Goal: Task Accomplishment & Management: Use online tool/utility

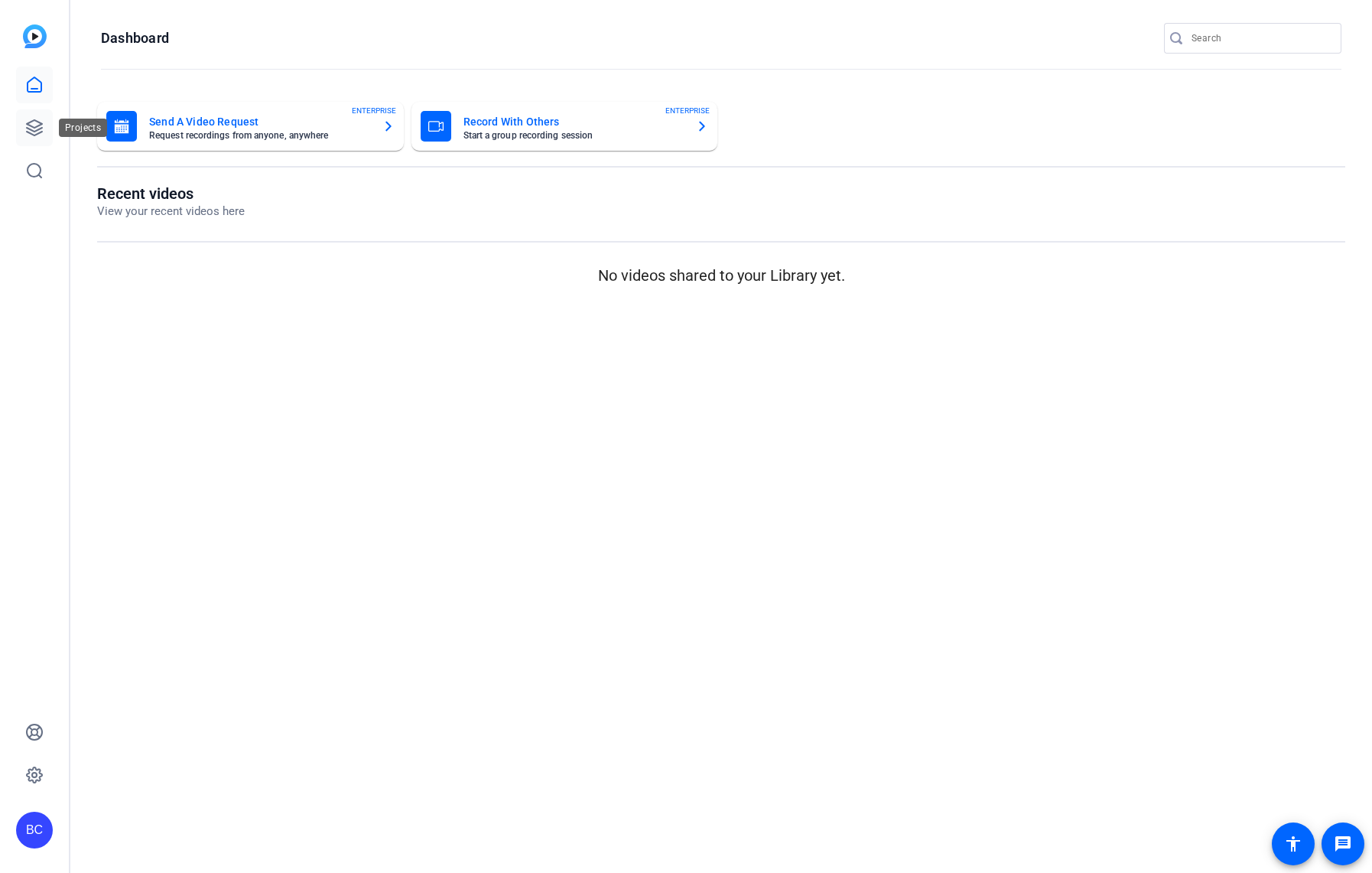
click at [34, 128] on icon at bounding box center [34, 128] width 15 height 15
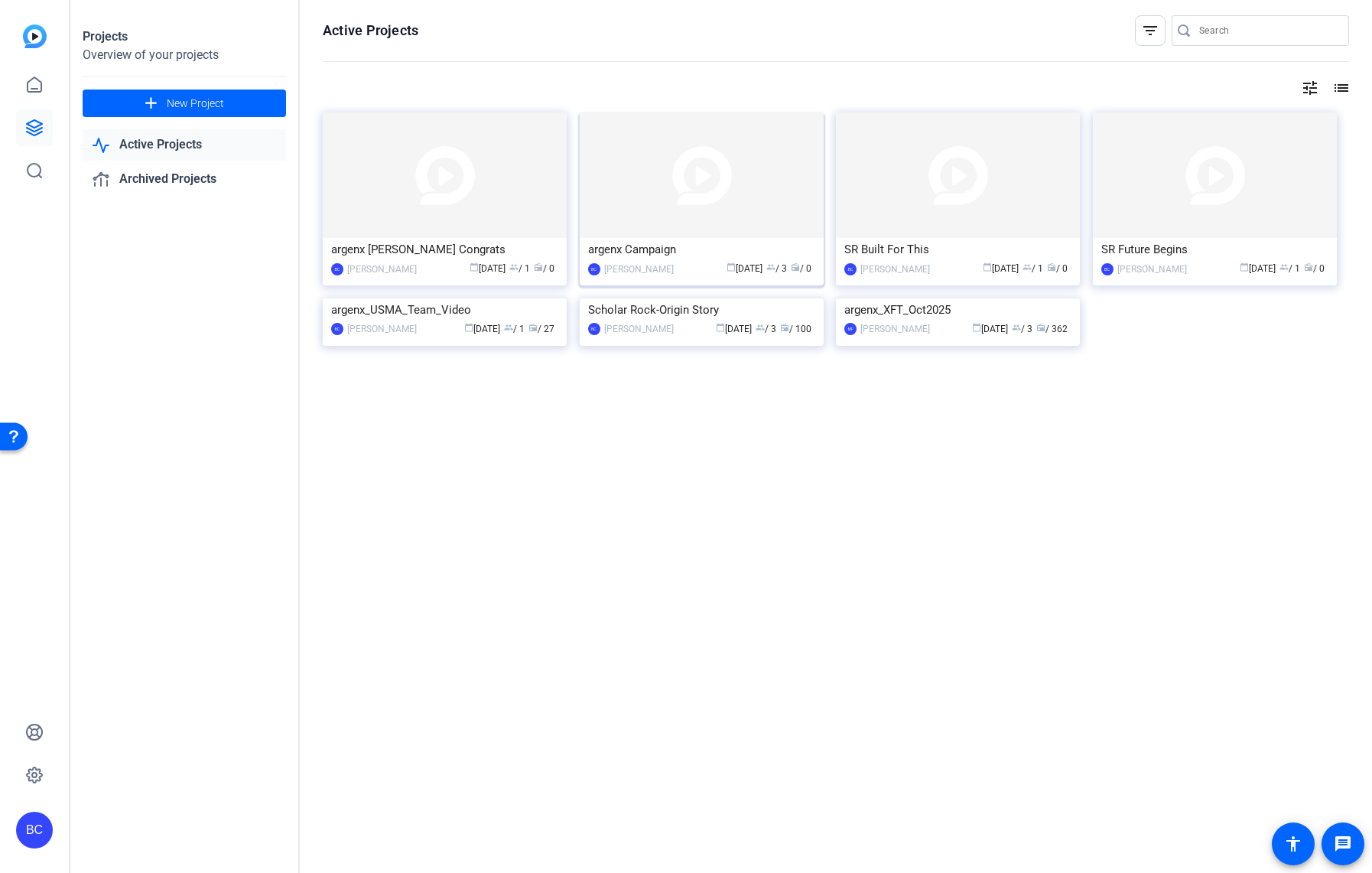
click at [734, 228] on img at bounding box center [701, 175] width 244 height 125
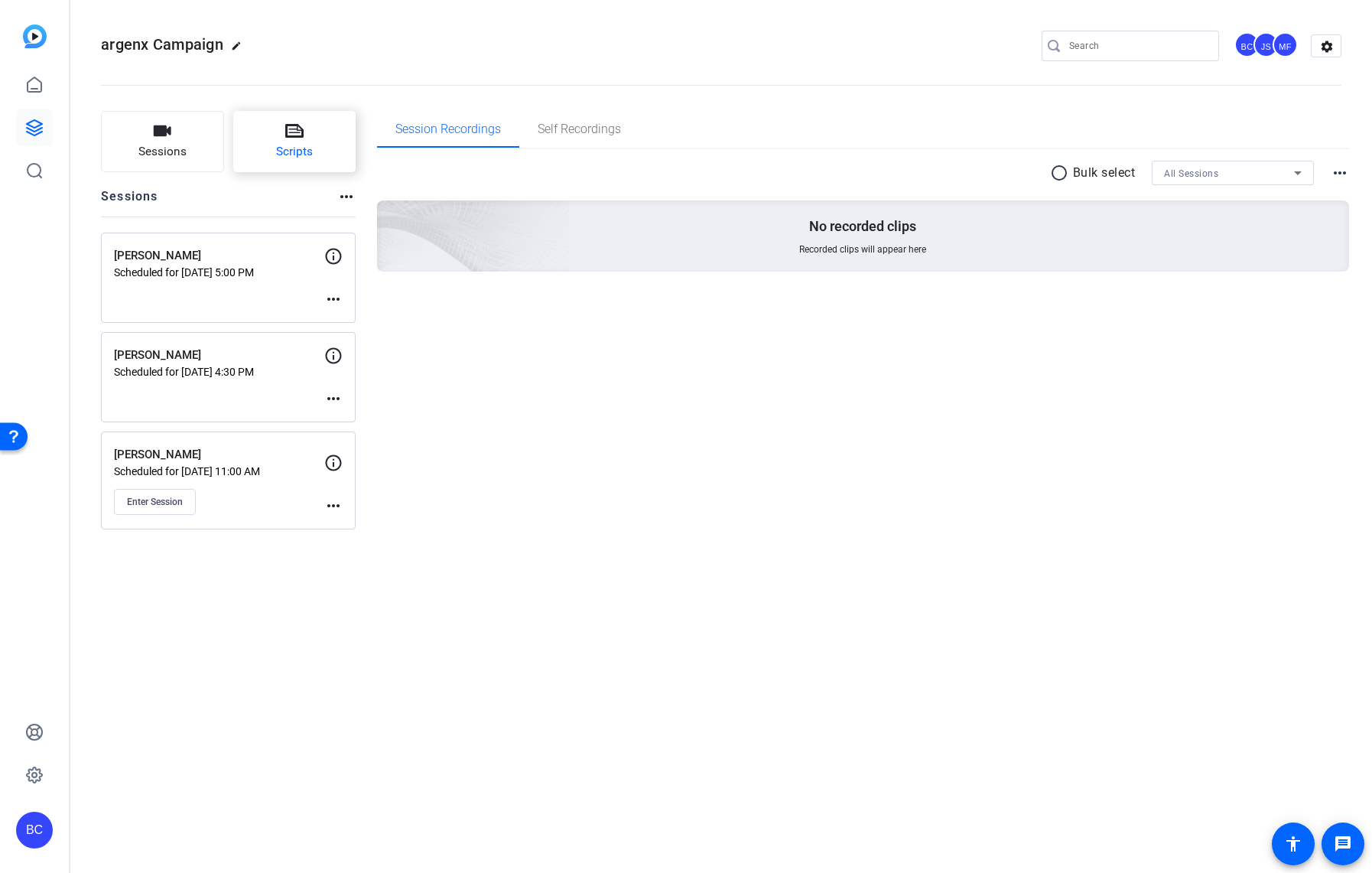
click at [304, 155] on span "Scripts" at bounding box center [294, 151] width 37 height 17
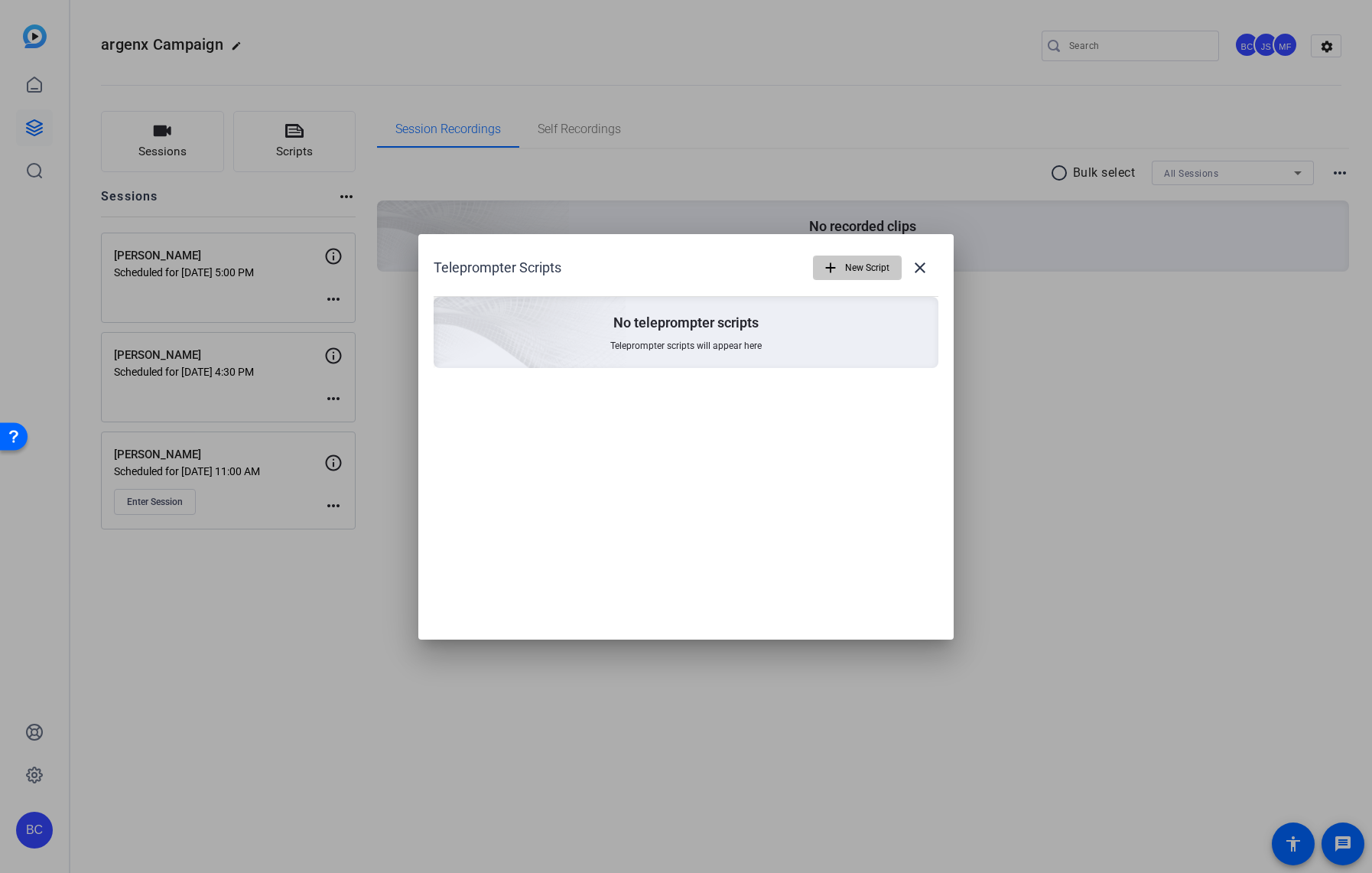
click at [850, 257] on span "New Script" at bounding box center [867, 268] width 44 height 29
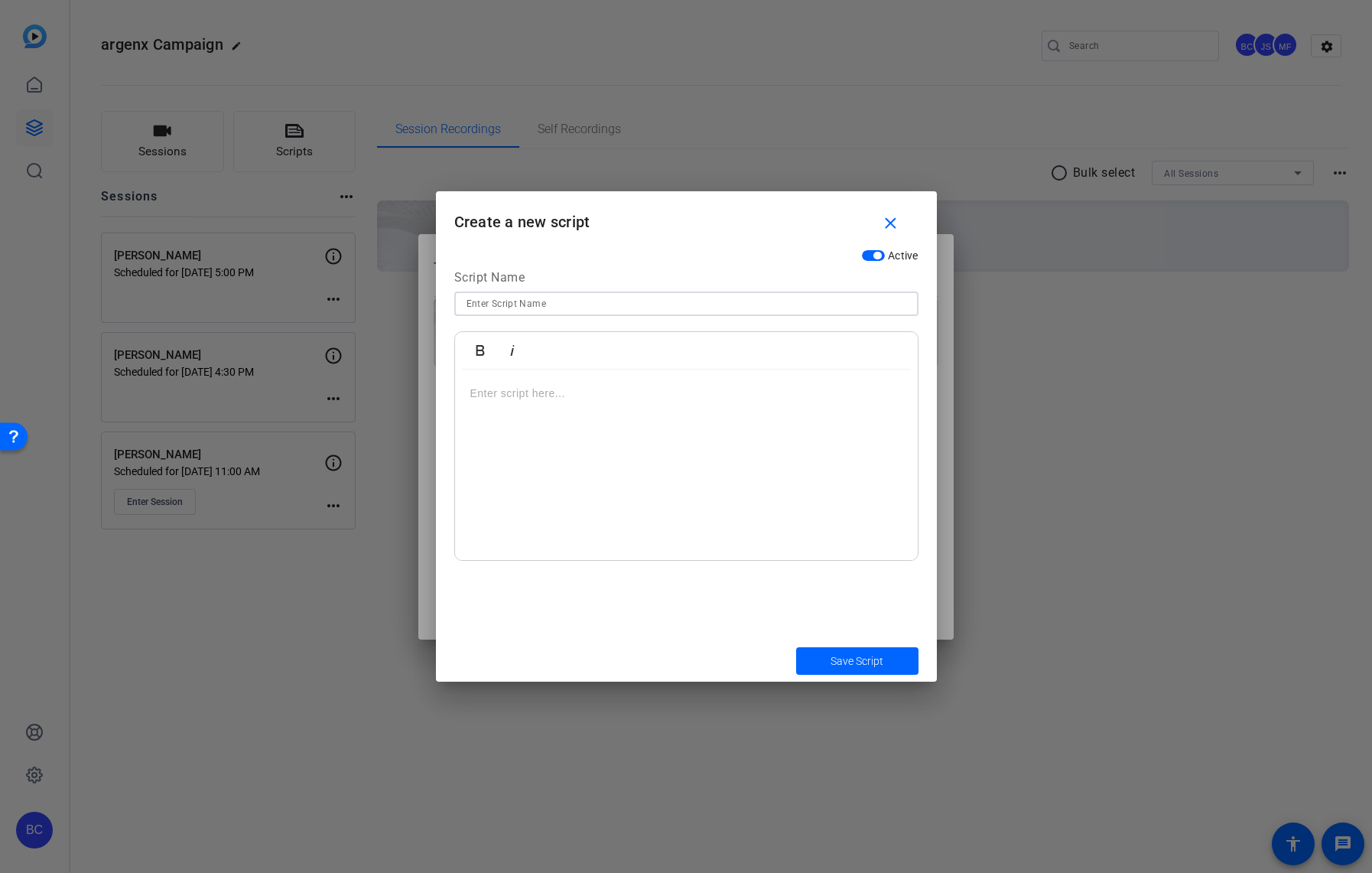
click at [519, 297] on input at bounding box center [686, 303] width 440 height 18
type input "[PERSON_NAME] Script"
click at [821, 655] on span "submit" at bounding box center [857, 660] width 122 height 37
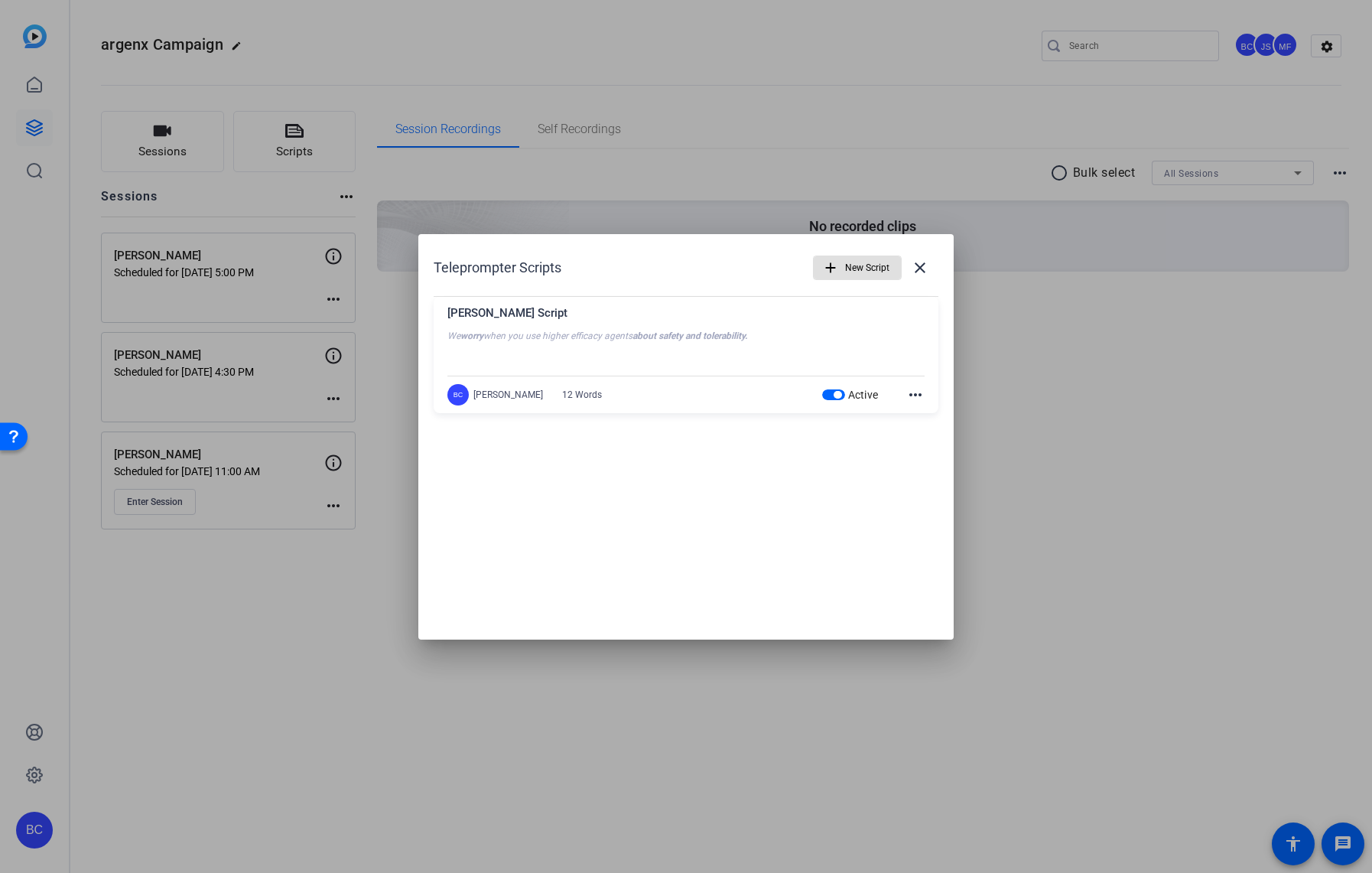
click at [856, 264] on span "New Script" at bounding box center [867, 268] width 44 height 29
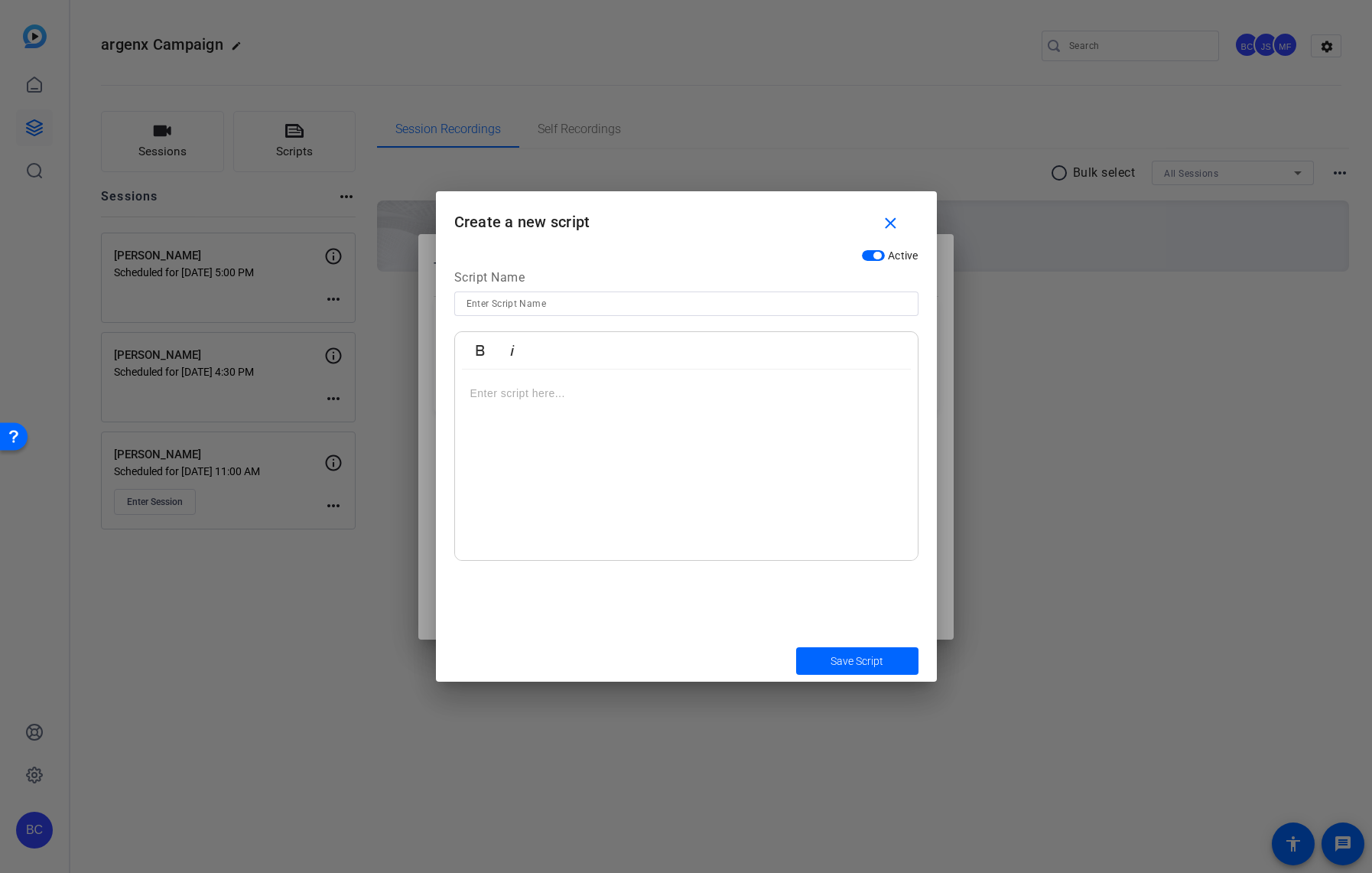
click at [739, 299] on input at bounding box center [686, 303] width 440 height 18
type input "[PERSON_NAME] Script"
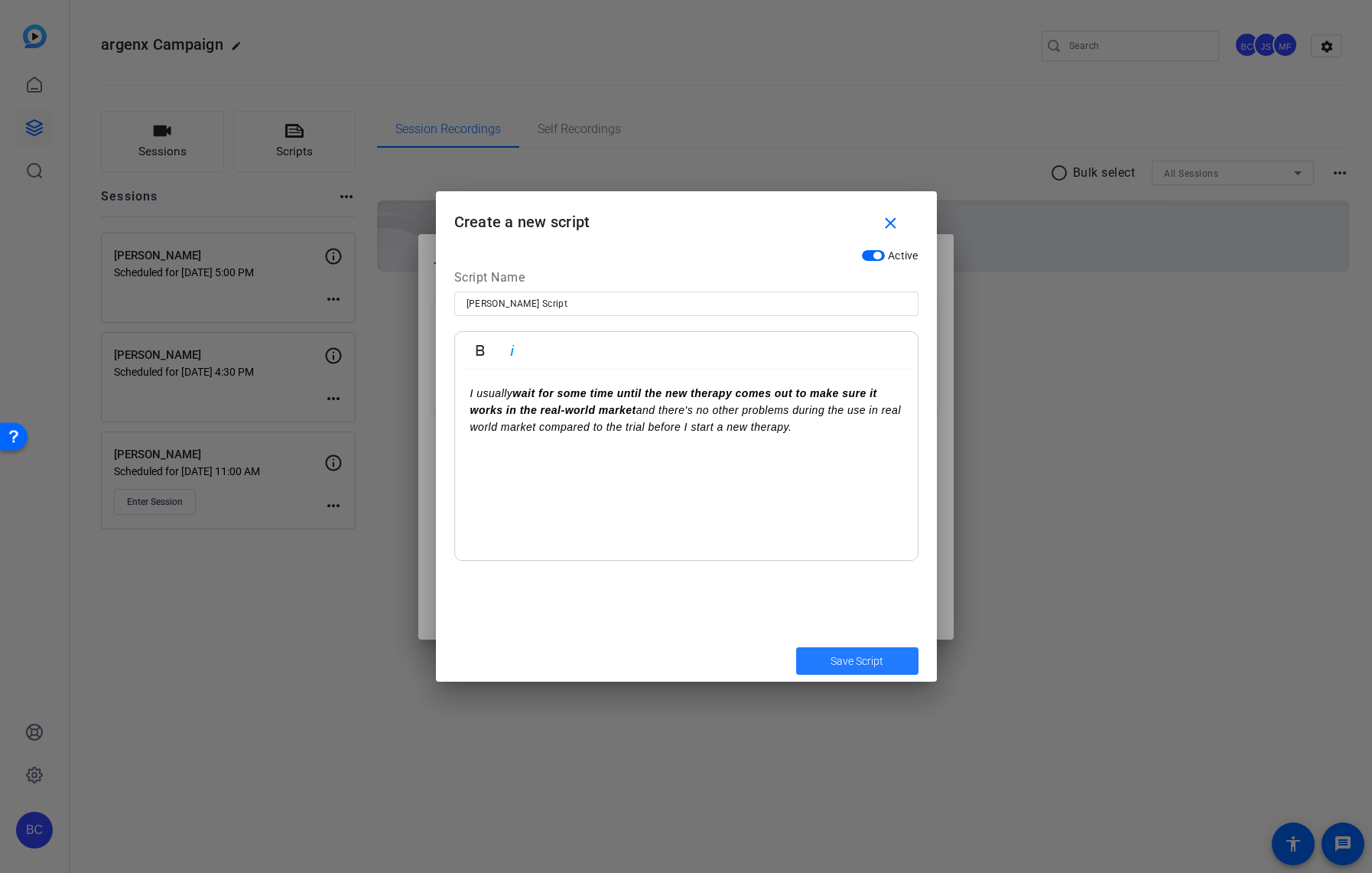
click at [863, 661] on span "Save Script" at bounding box center [857, 661] width 53 height 16
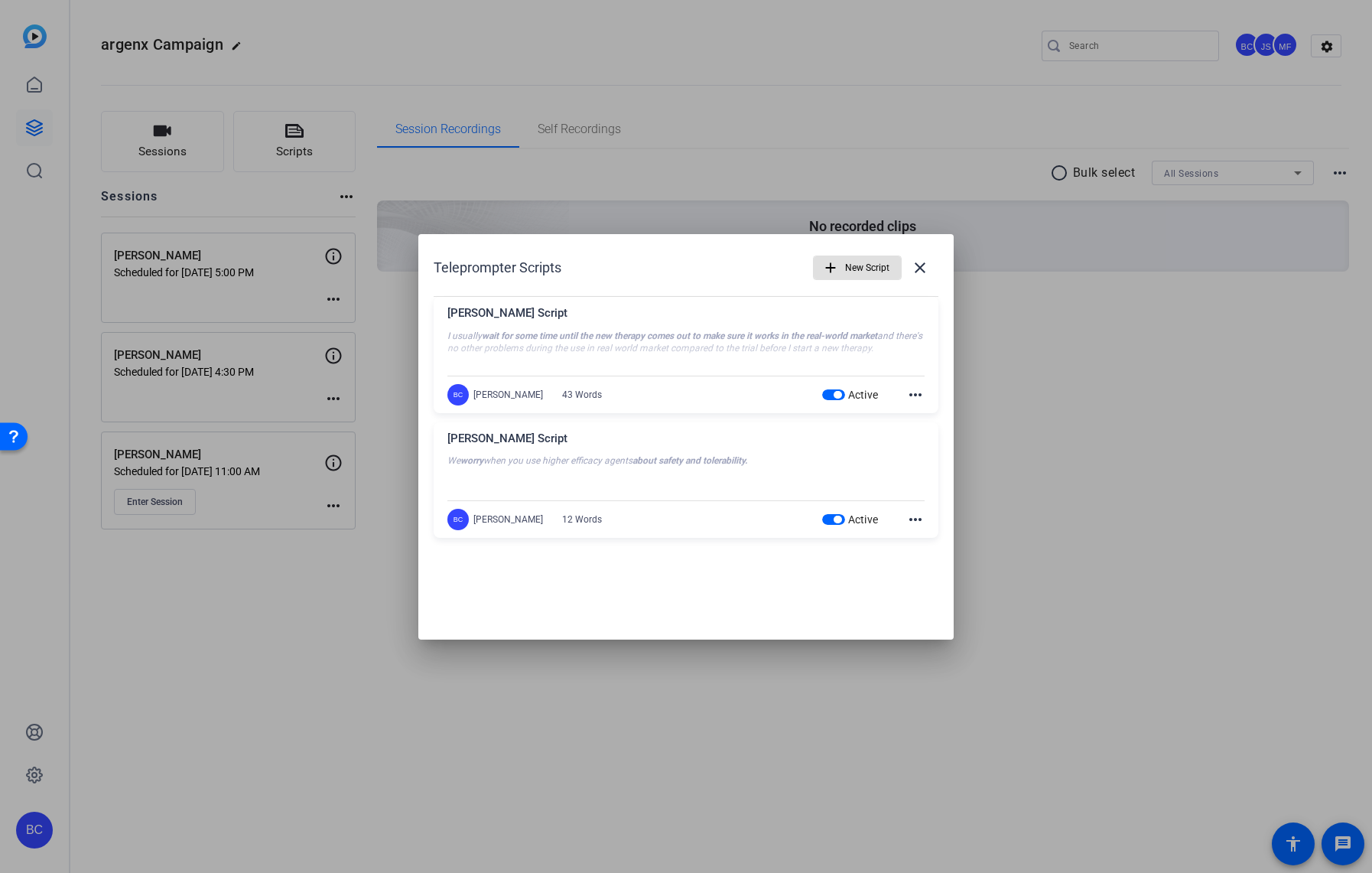
click at [843, 260] on span "button" at bounding box center [858, 267] width 87 height 37
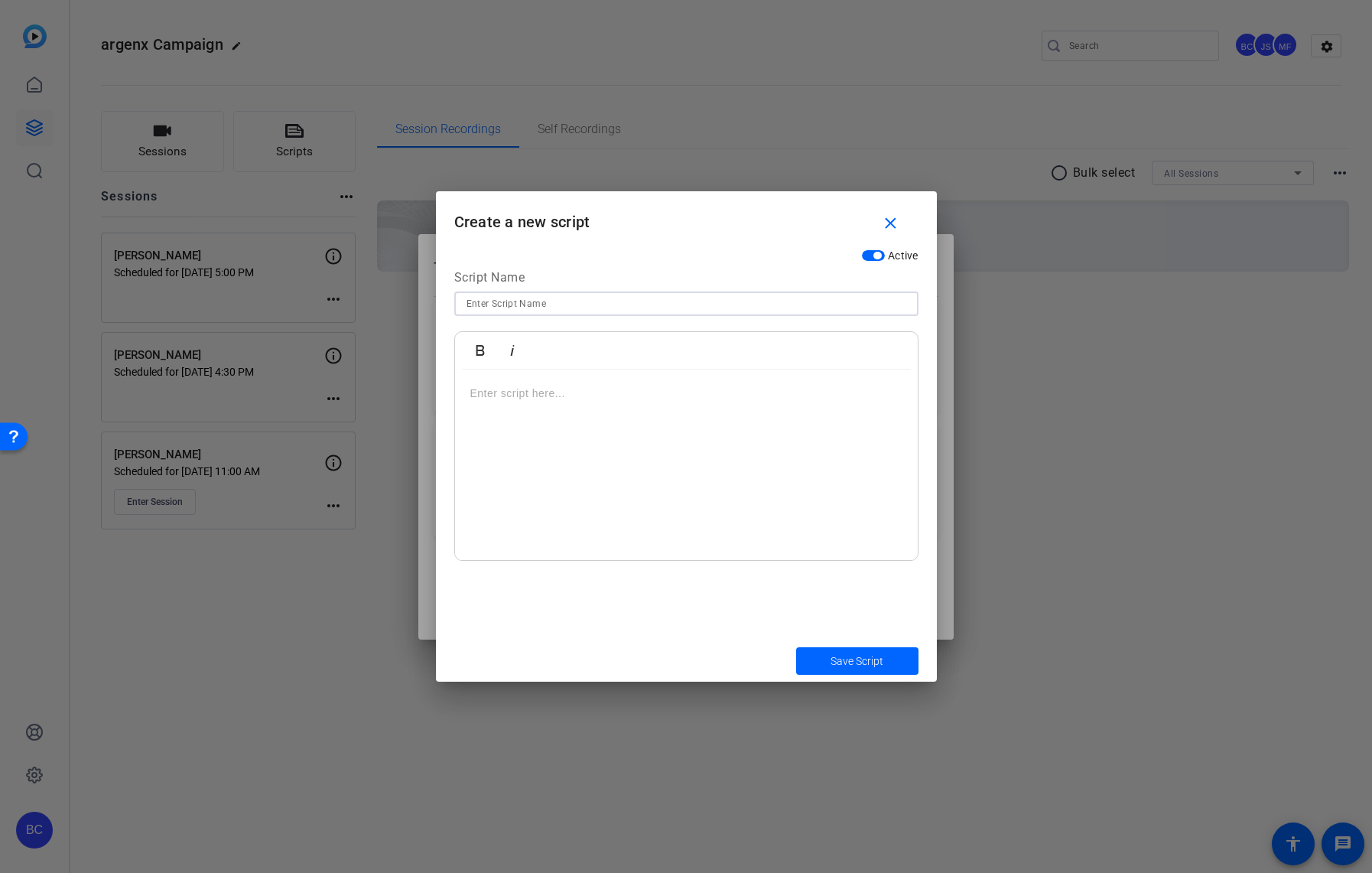
click at [659, 301] on input at bounding box center [686, 303] width 440 height 18
type input "[PERSON_NAME] D Script"
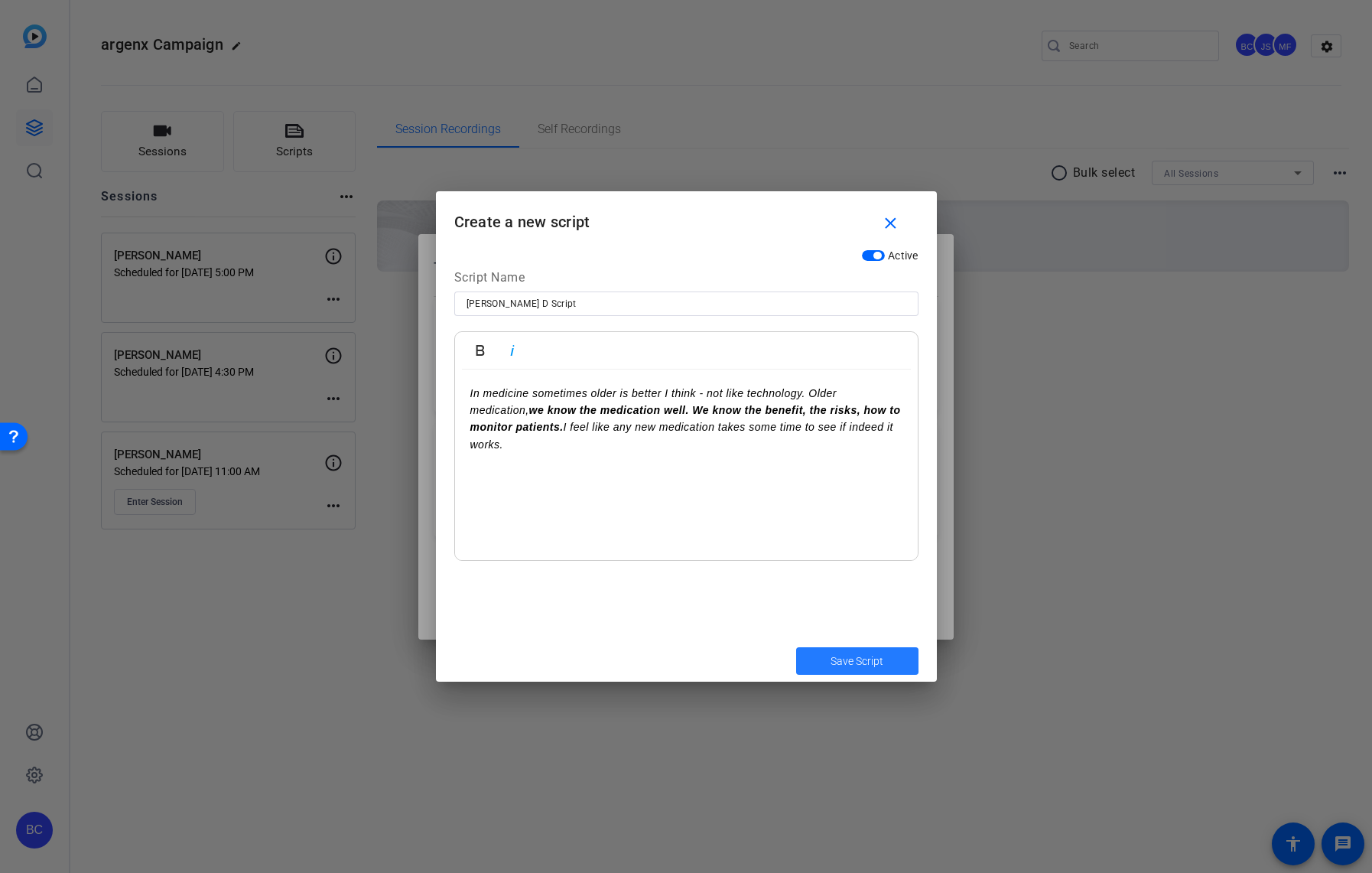
click at [833, 658] on span "Save Script" at bounding box center [857, 661] width 53 height 16
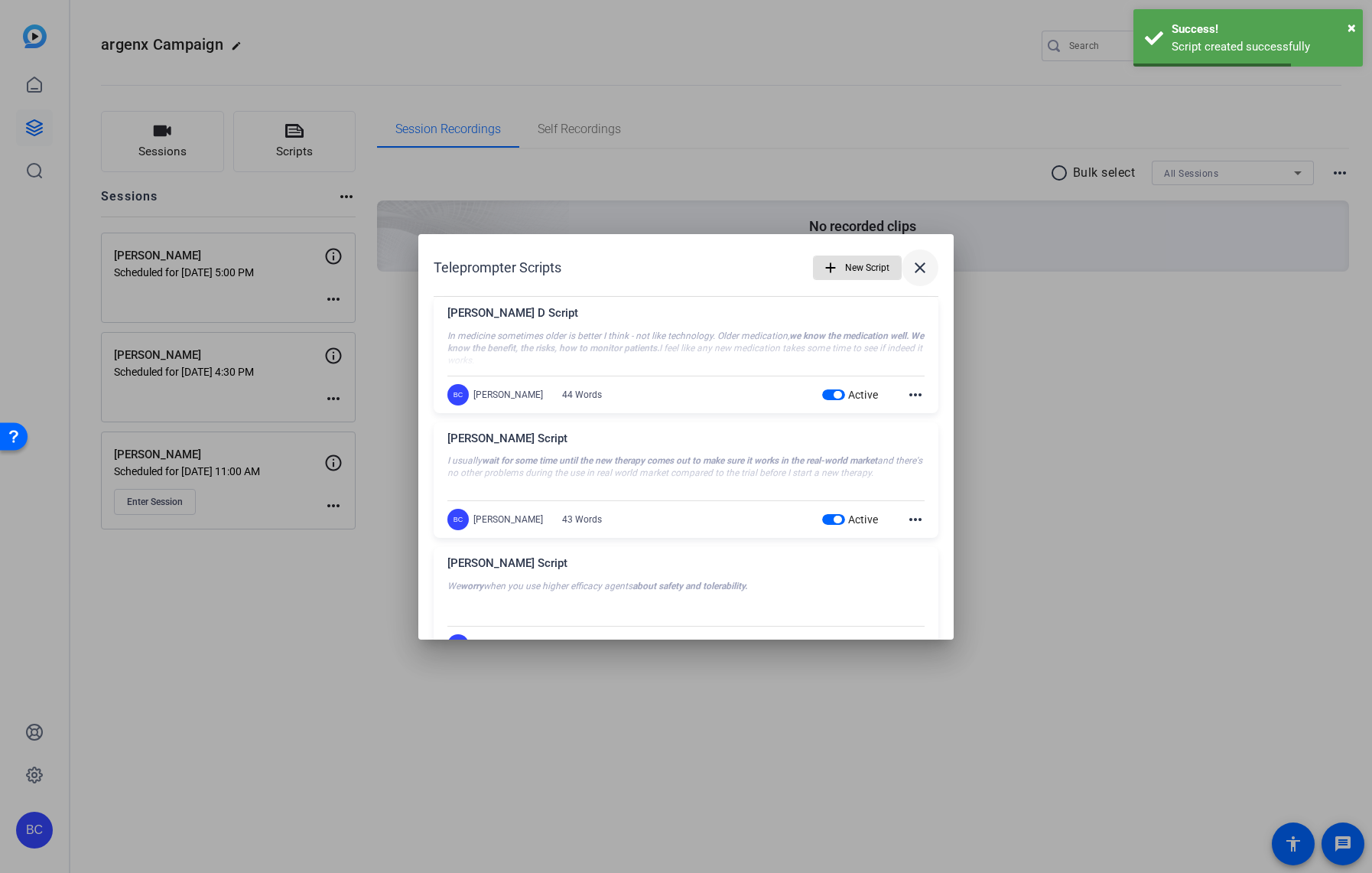
click at [925, 270] on mat-icon "close" at bounding box center [920, 267] width 18 height 18
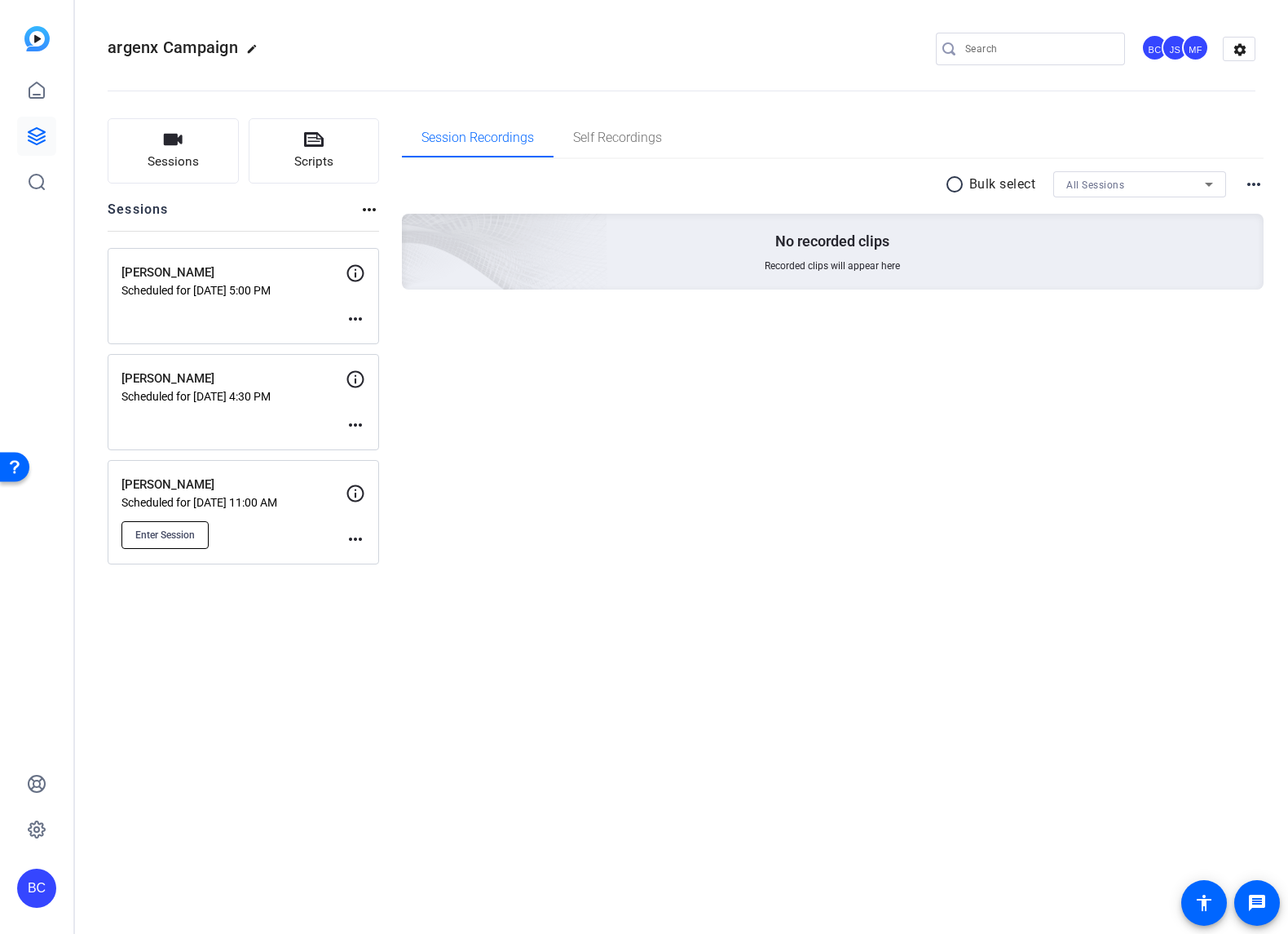
click at [158, 532] on span "Enter Session" at bounding box center [165, 535] width 60 height 14
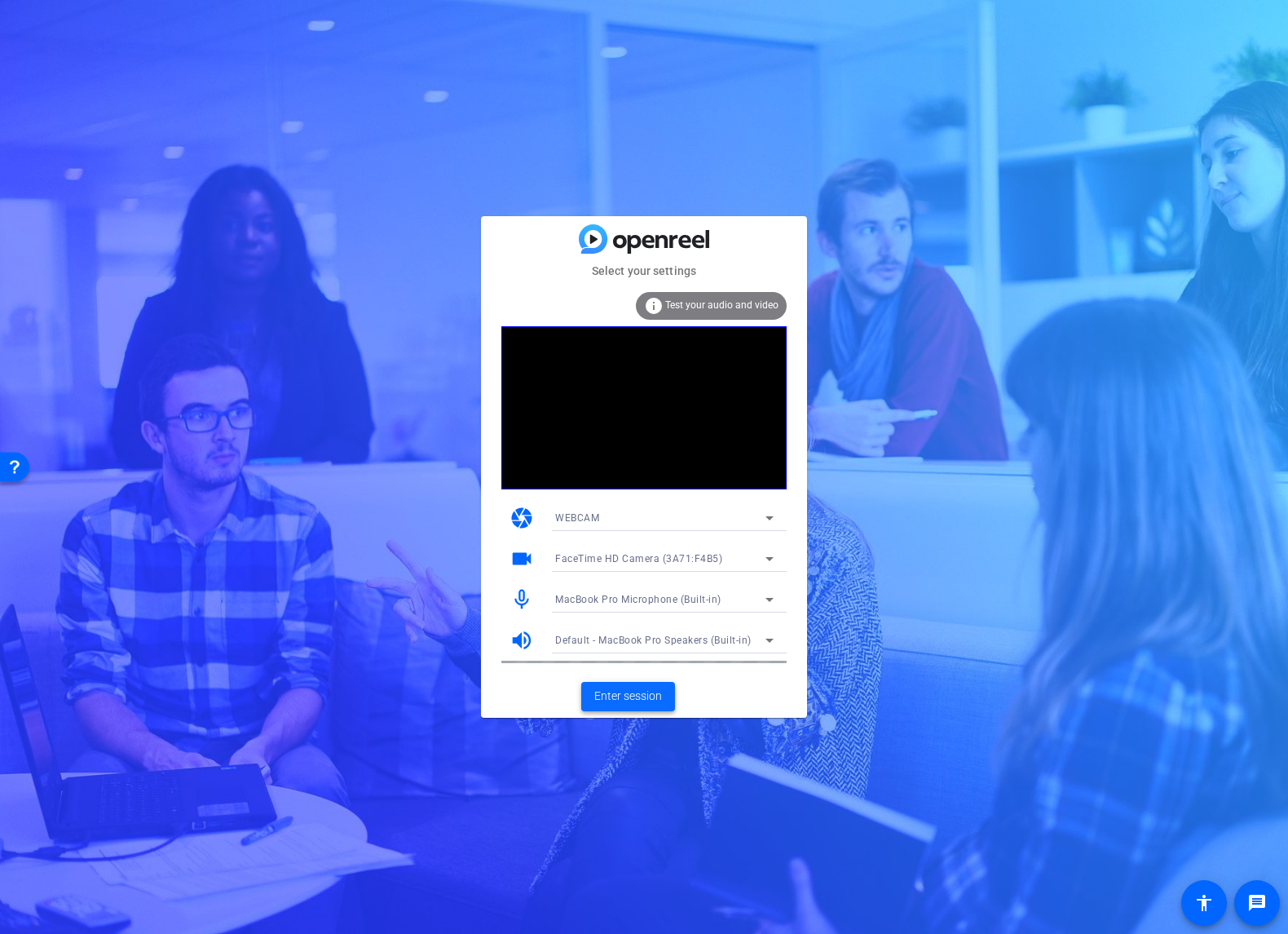
click at [643, 698] on span "Enter session" at bounding box center [629, 696] width 68 height 17
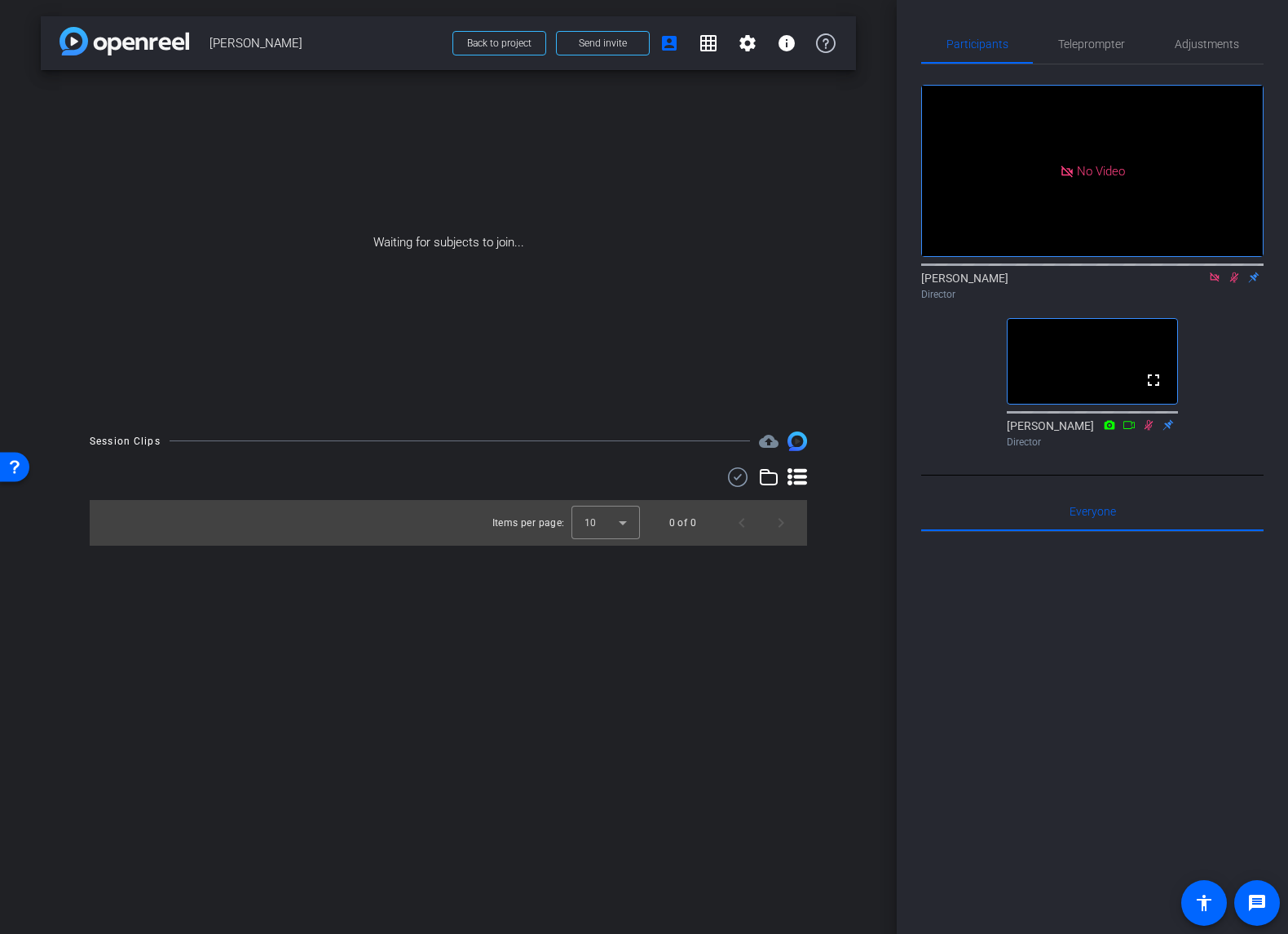
click at [1213, 283] on icon at bounding box center [1215, 277] width 14 height 12
click at [1215, 283] on icon at bounding box center [1215, 277] width 14 height 12
click at [1102, 40] on span "Teleprompter" at bounding box center [1091, 44] width 67 height 12
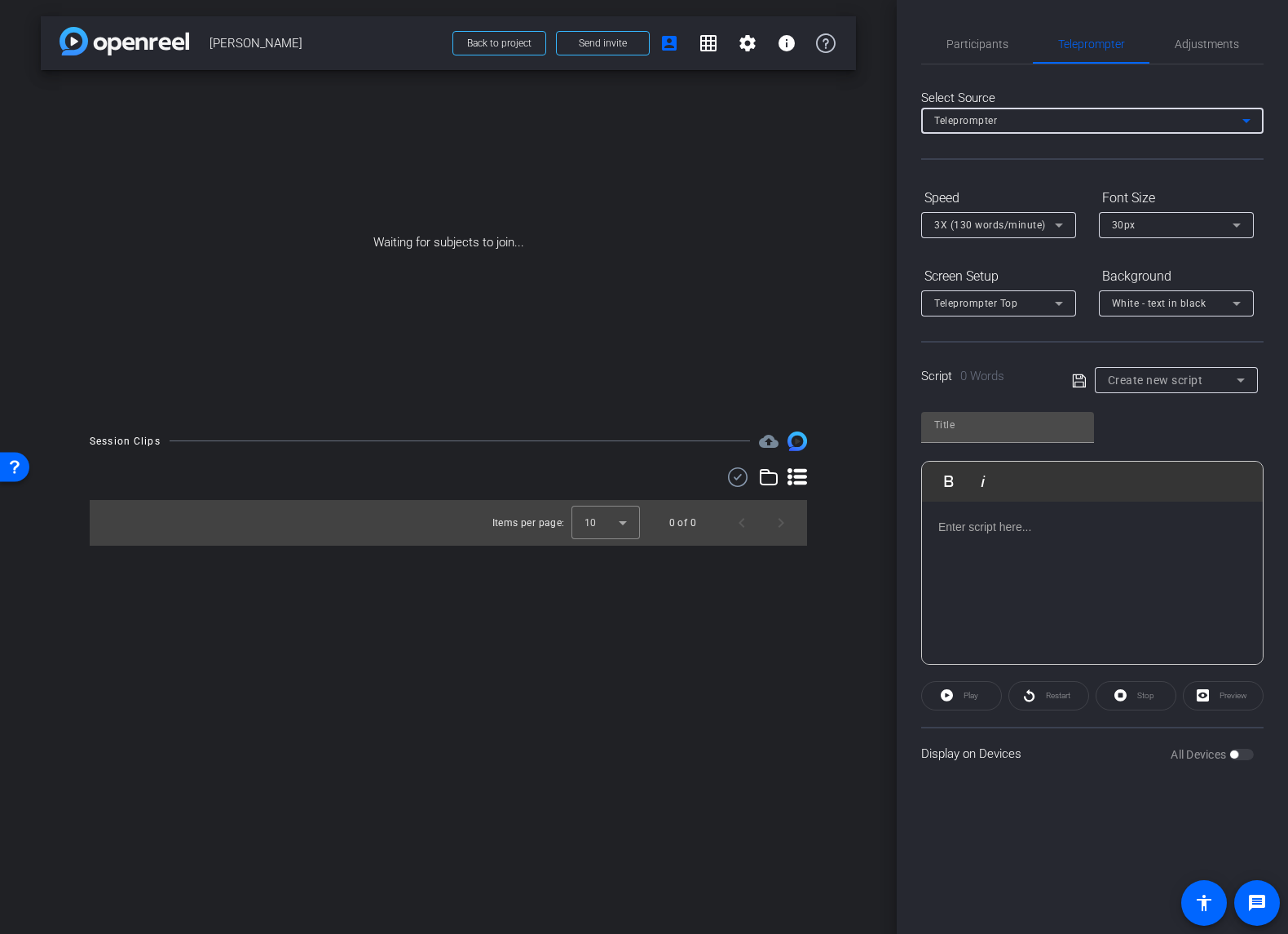
click at [1015, 128] on div "Teleprompter" at bounding box center [1088, 120] width 308 height 20
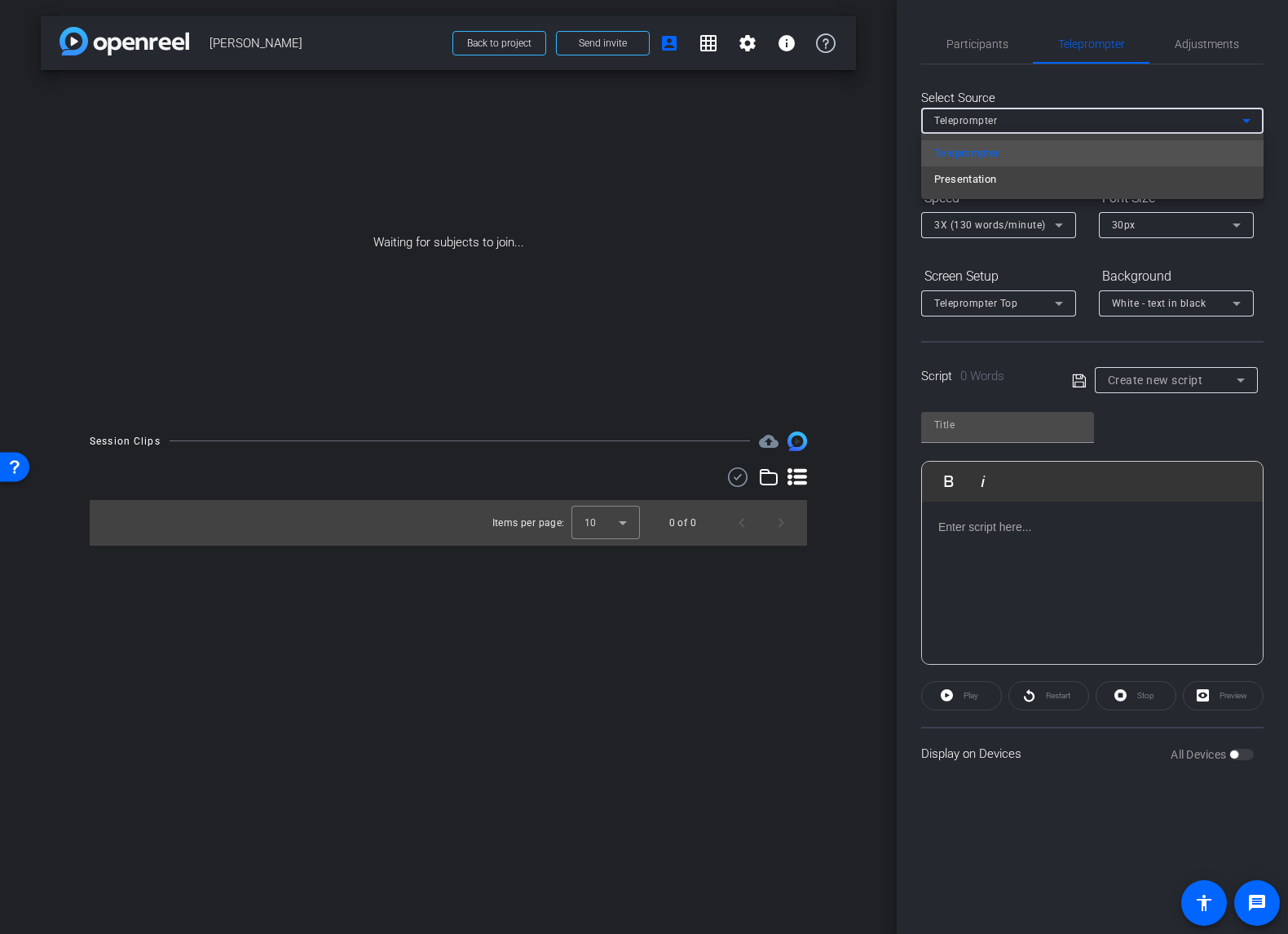
click at [1015, 128] on div at bounding box center [644, 467] width 1288 height 934
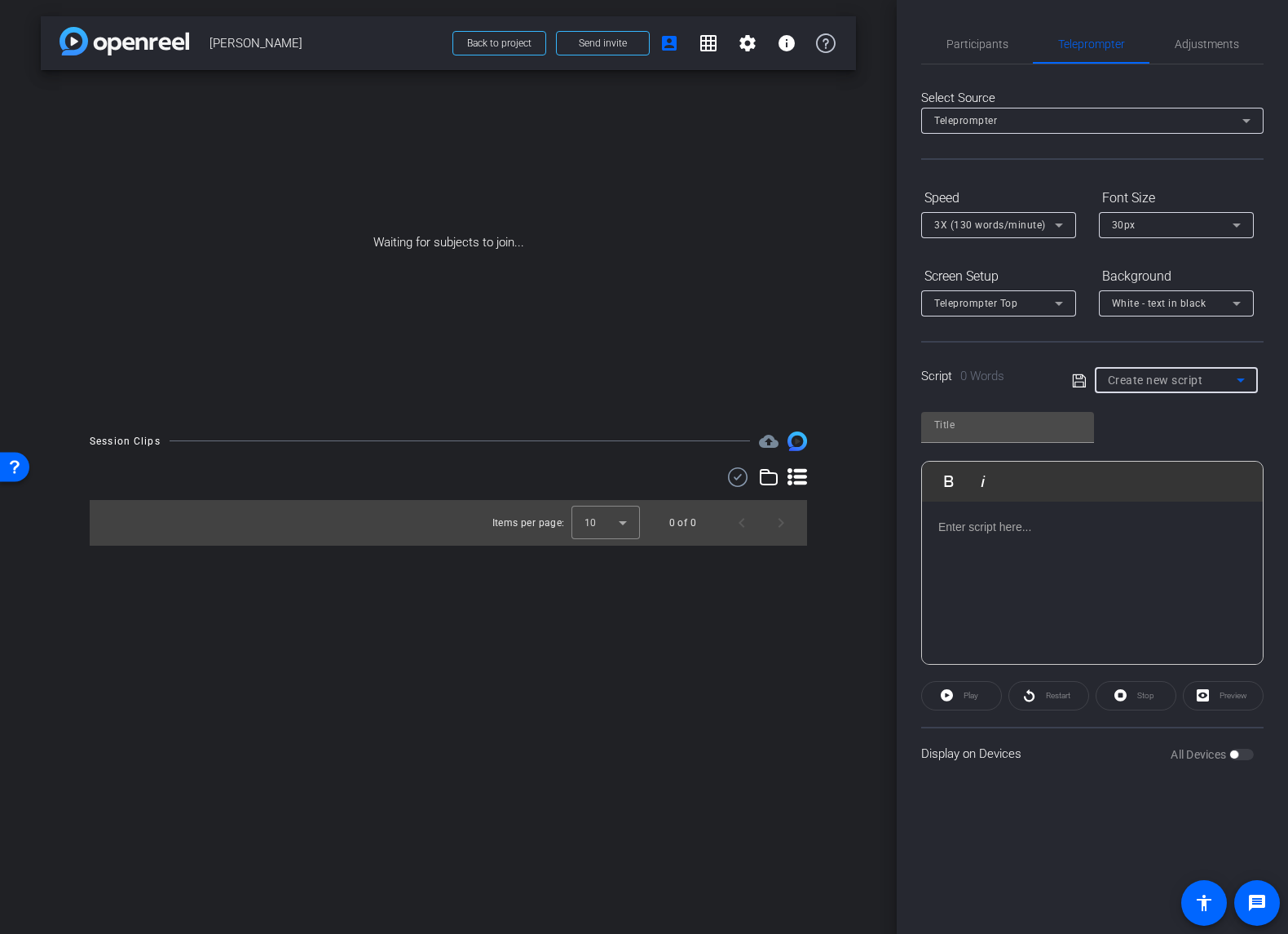
click at [1143, 378] on span "Create new script" at bounding box center [1156, 381] width 96 height 14
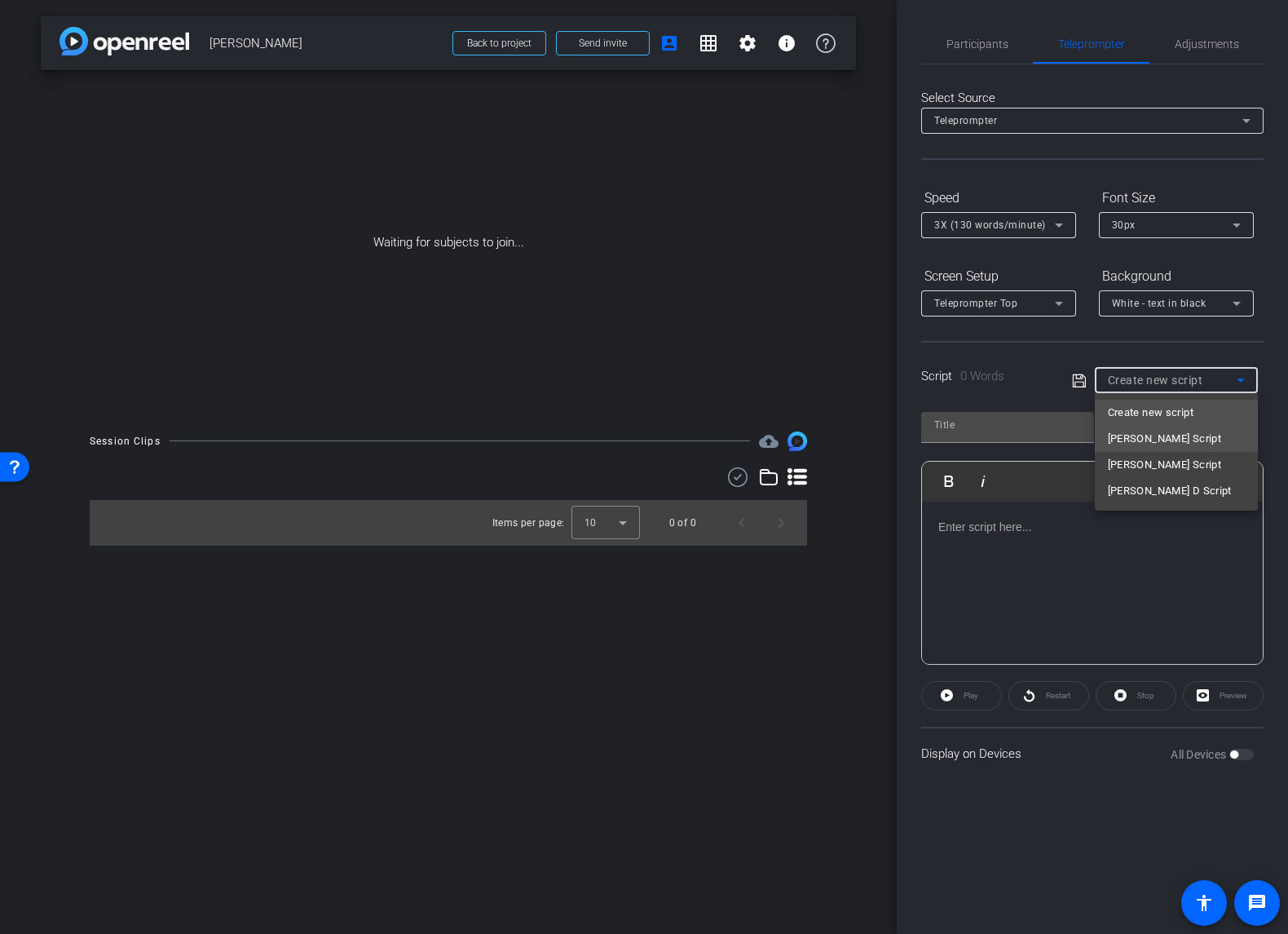
click at [1133, 429] on span "[PERSON_NAME] Script" at bounding box center [1165, 439] width 114 height 19
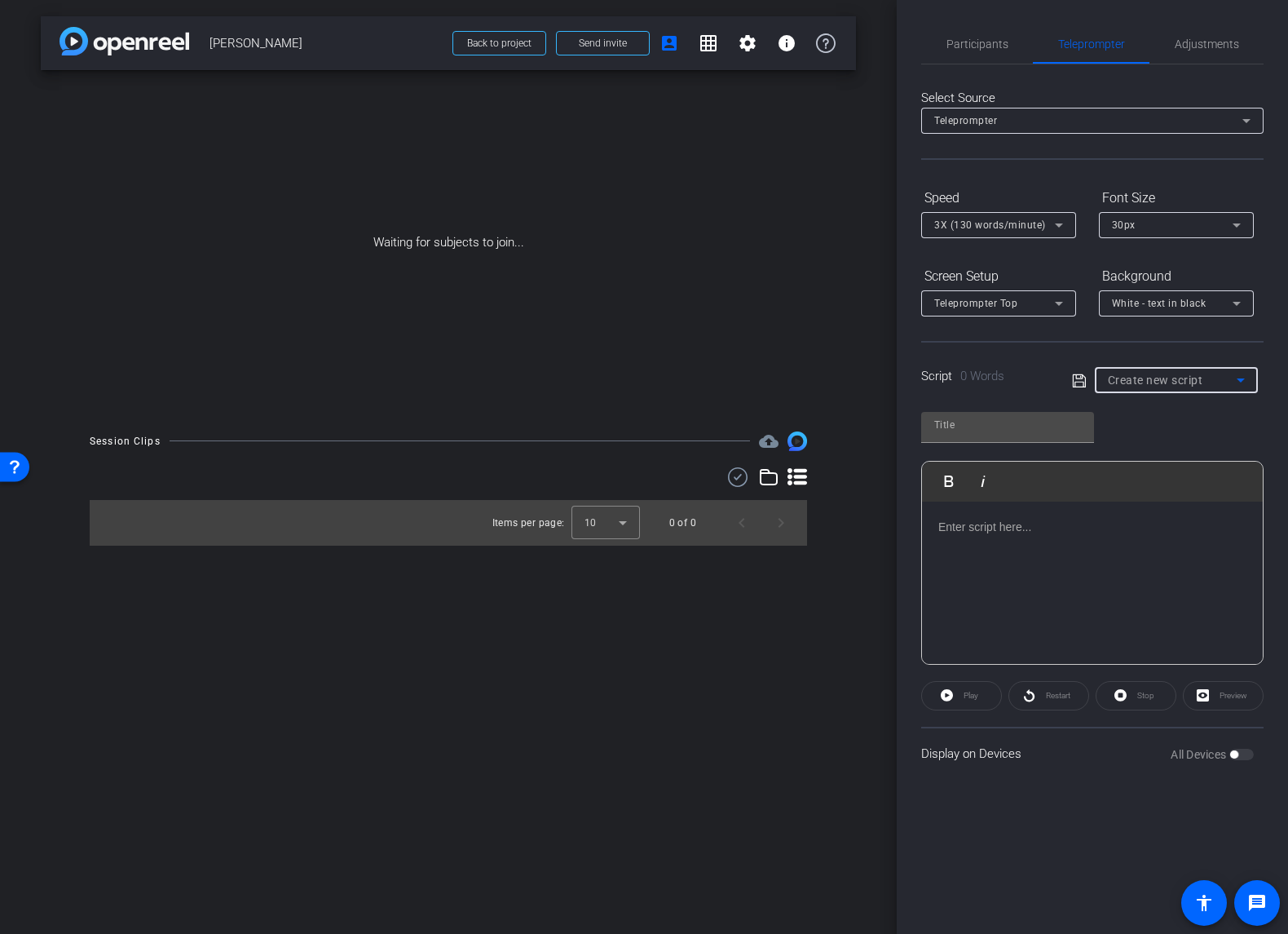
type input "[PERSON_NAME] Script"
click at [1123, 856] on div "Participants Teleprompter Adjustments settings Brian Curp flip Director Judy Sp…" at bounding box center [1092, 467] width 391 height 934
click at [966, 44] on span "Participants" at bounding box center [977, 44] width 62 height 12
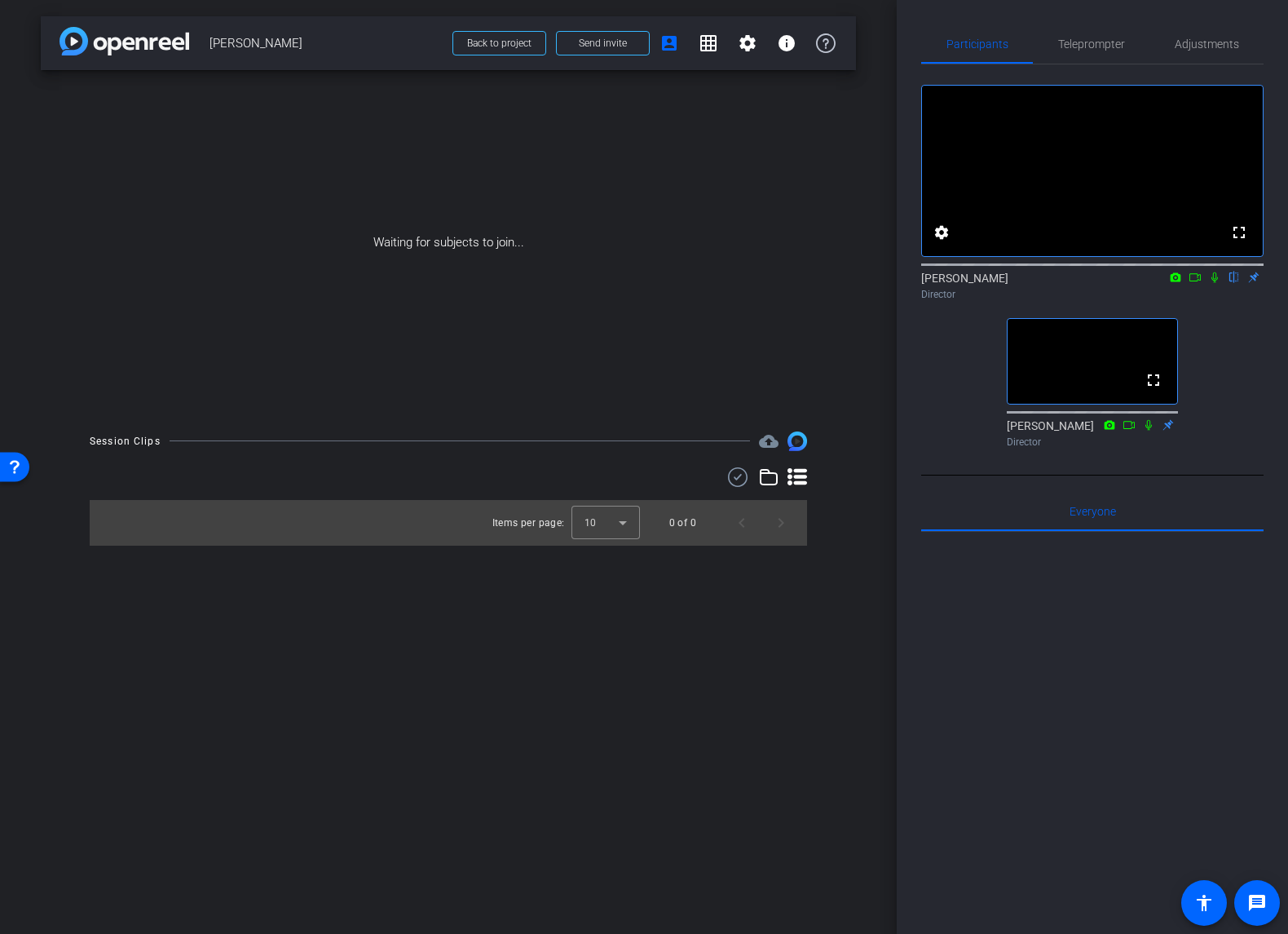
click at [542, 627] on div "arrow_back Dr. Duane Andrews Back to project Send invite account_box grid_on se…" at bounding box center [448, 467] width 897 height 934
click at [619, 531] on div at bounding box center [605, 523] width 69 height 40
click at [598, 616] on mat-option "25" at bounding box center [605, 611] width 69 height 26
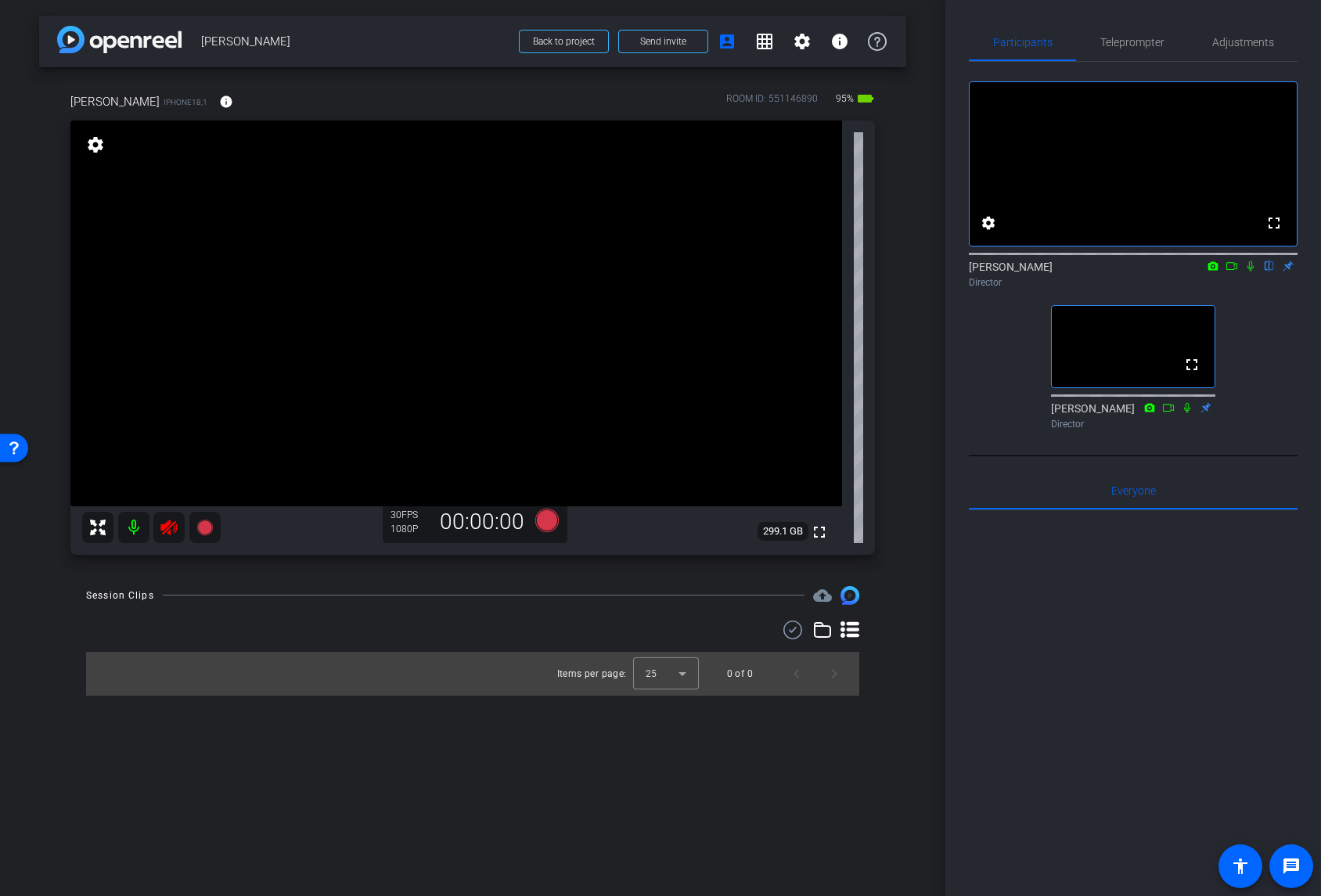
click at [171, 516] on mat-icon at bounding box center [170, 527] width 32 height 32
click at [1226, 43] on span "Adjustments" at bounding box center [1243, 43] width 62 height 11
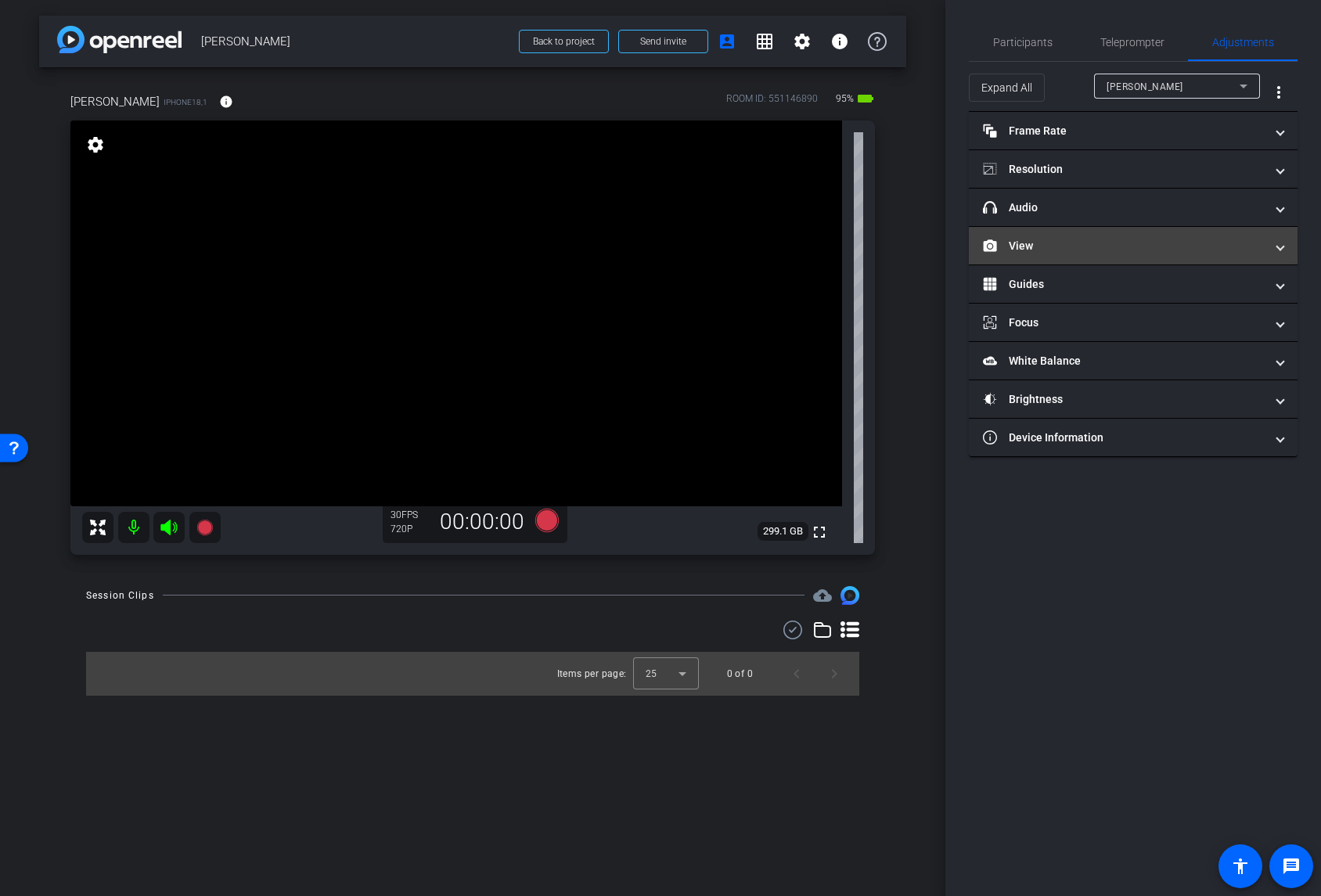
click at [1049, 243] on mat-panel-title "View" at bounding box center [1124, 246] width 282 height 17
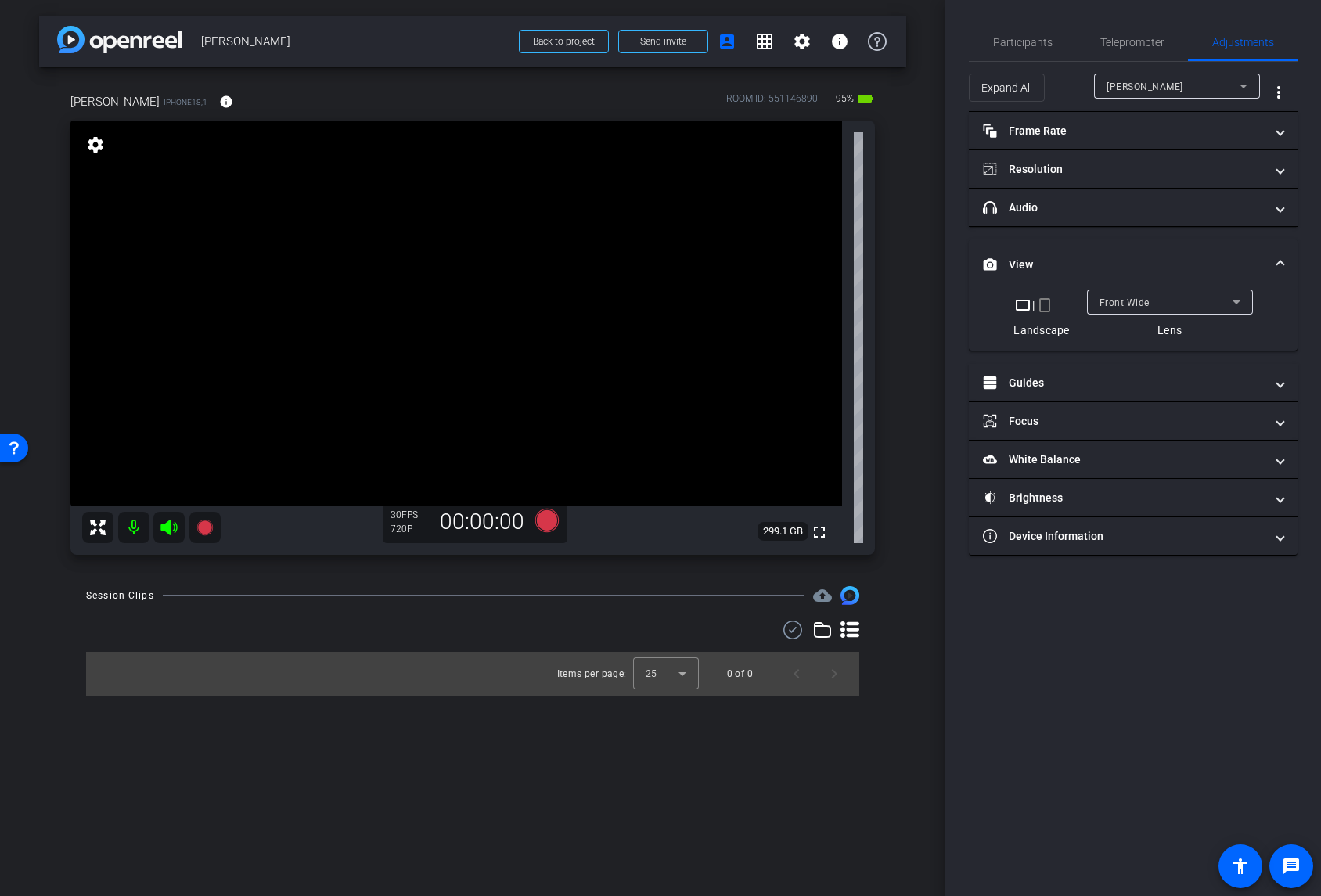
click at [1049, 243] on mat-expansion-panel-header "View" at bounding box center [1133, 264] width 329 height 50
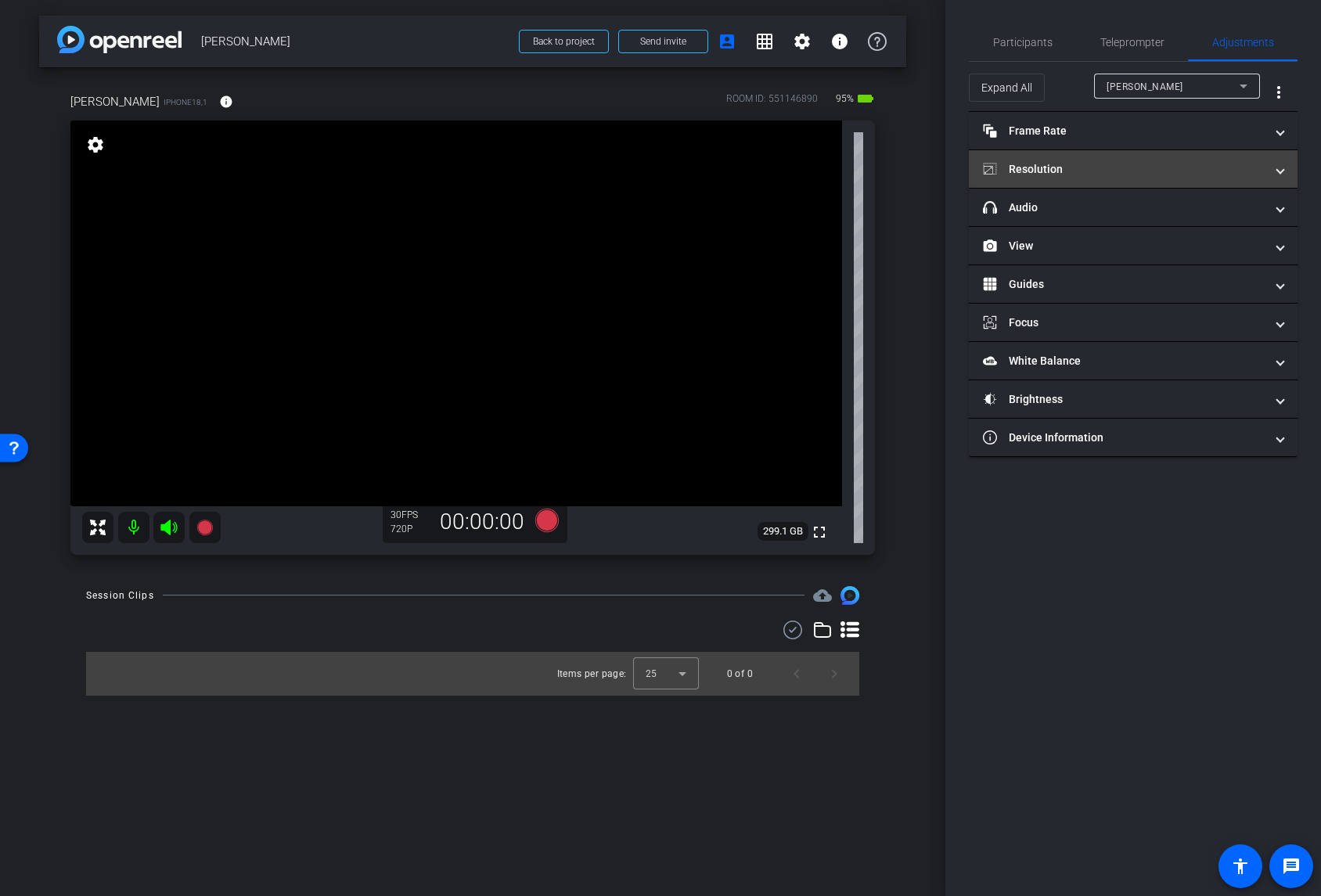
click at [1049, 165] on mat-panel-title "Resolution" at bounding box center [1124, 170] width 282 height 17
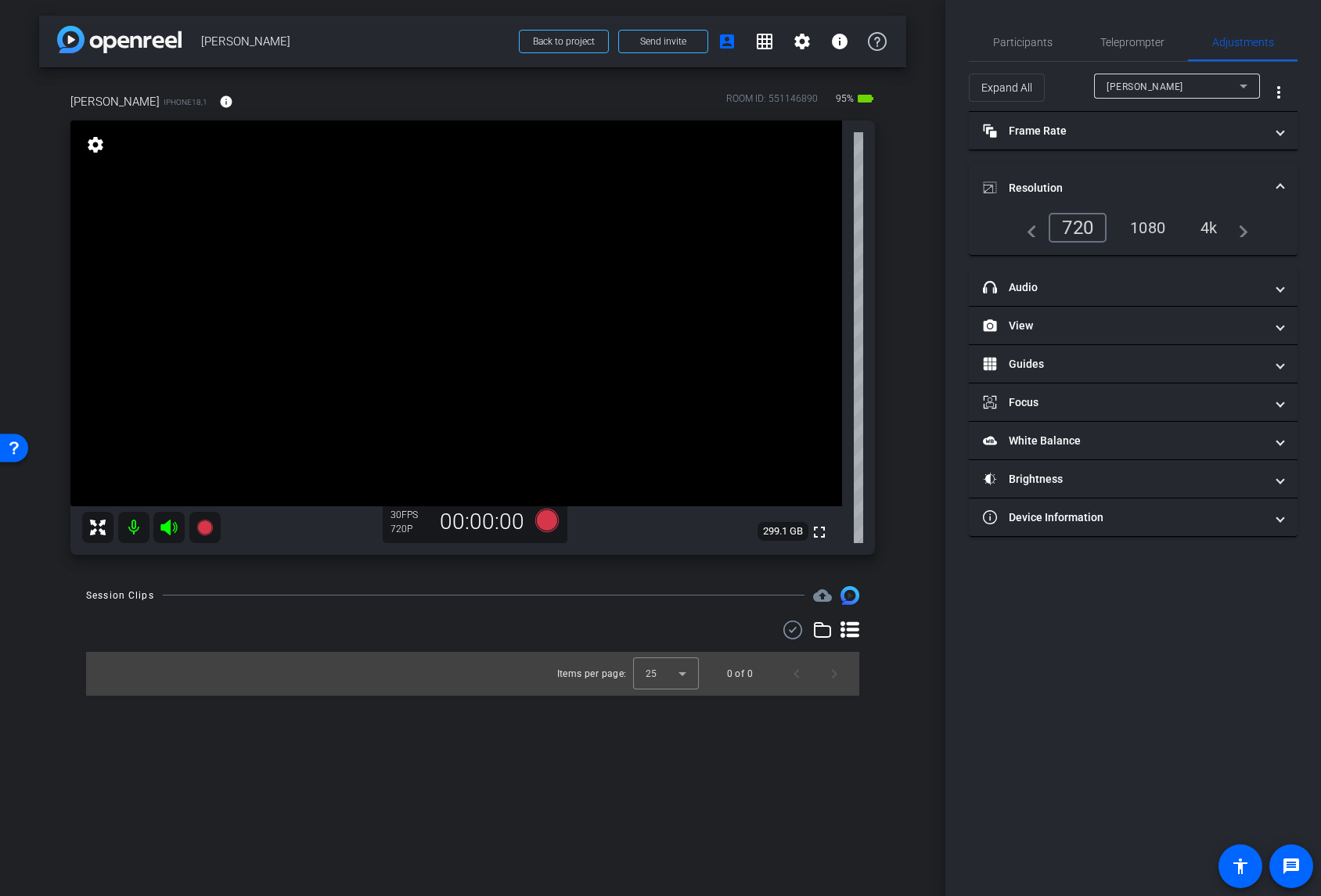
click at [1207, 221] on div "4k" at bounding box center [1210, 227] width 41 height 27
click at [1033, 40] on span "Participants" at bounding box center [1023, 43] width 59 height 11
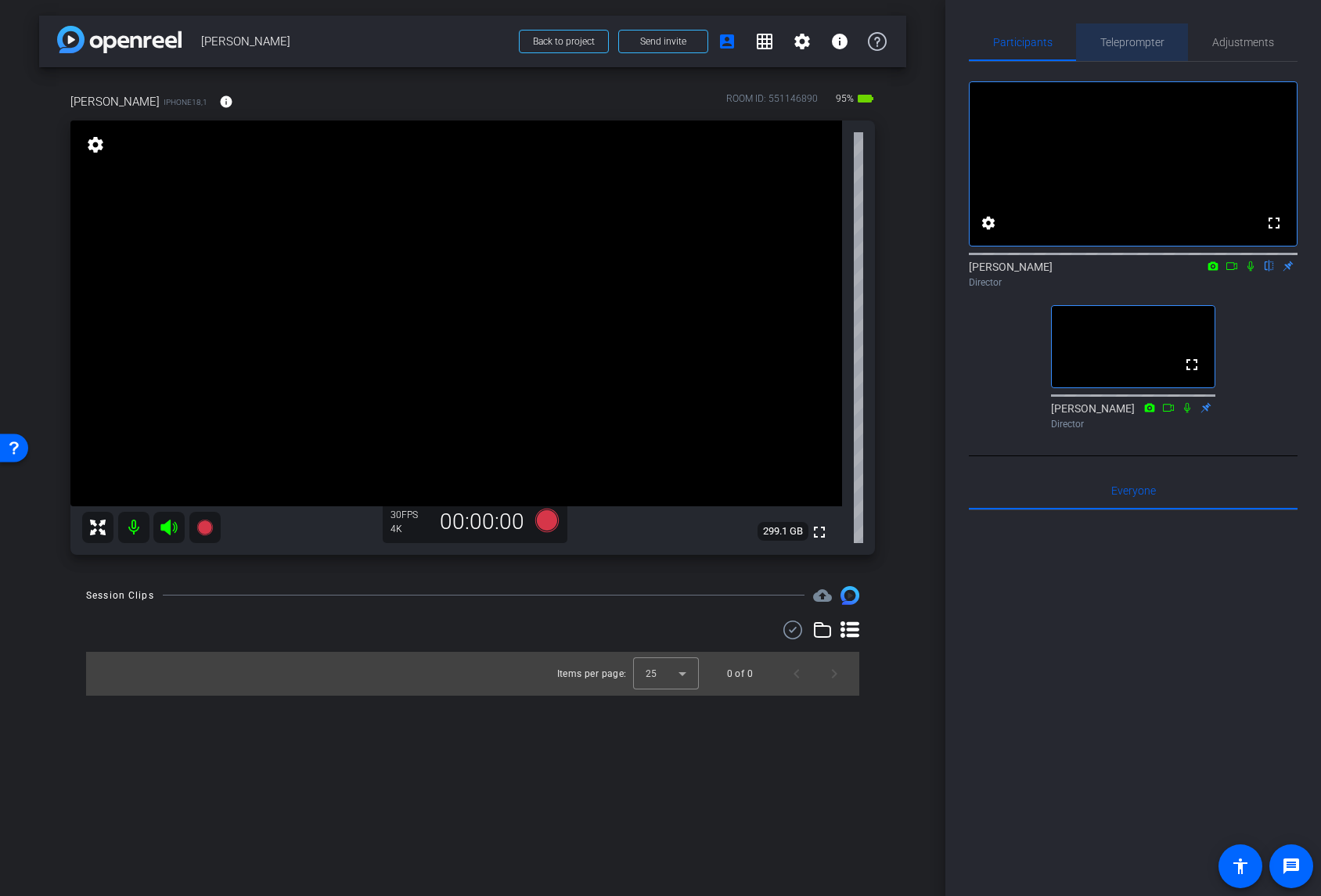
click at [1139, 43] on span "Teleprompter" at bounding box center [1132, 43] width 64 height 11
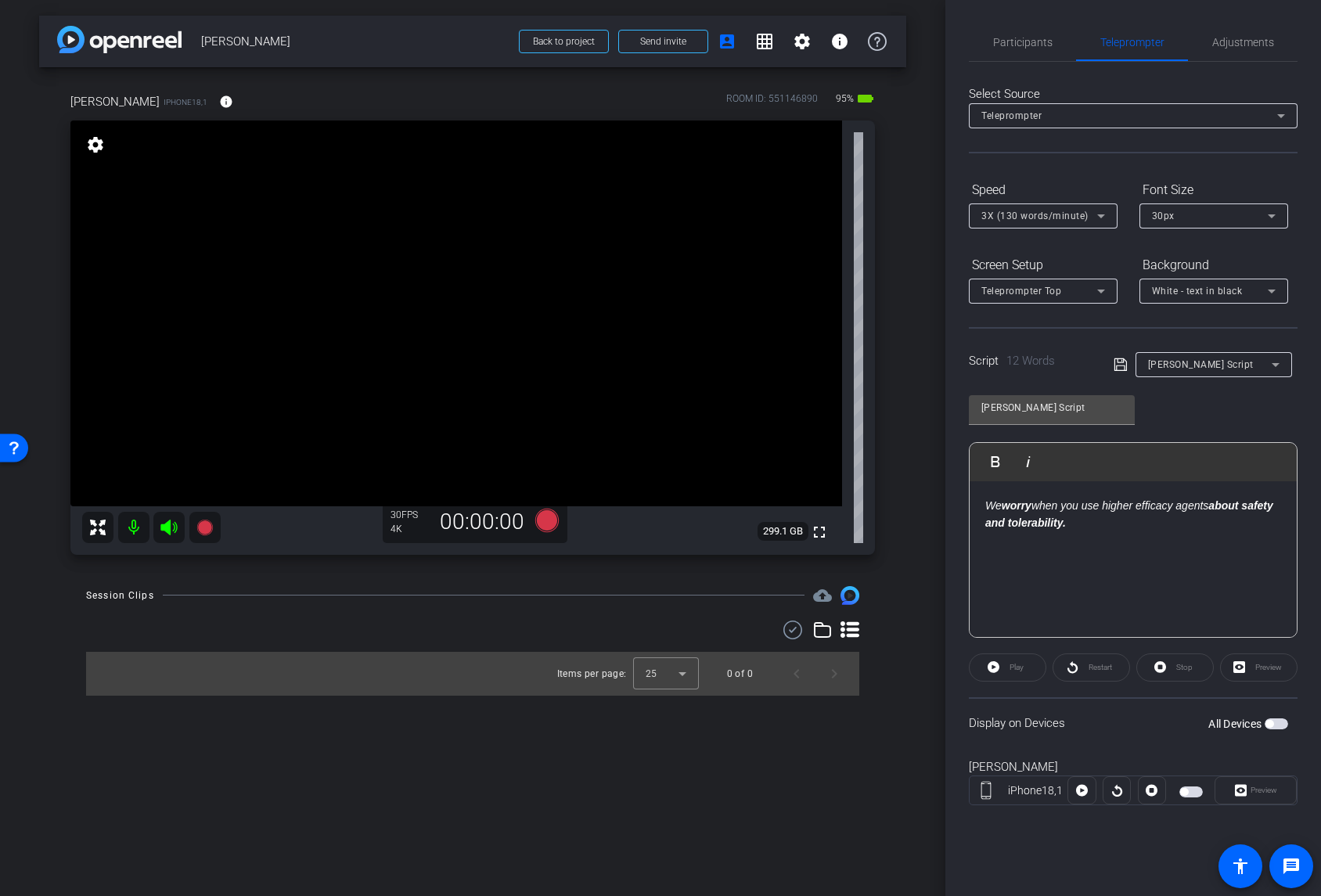
click at [1191, 788] on span "button" at bounding box center [1191, 792] width 23 height 11
click at [1010, 43] on span "Participants" at bounding box center [1023, 43] width 59 height 11
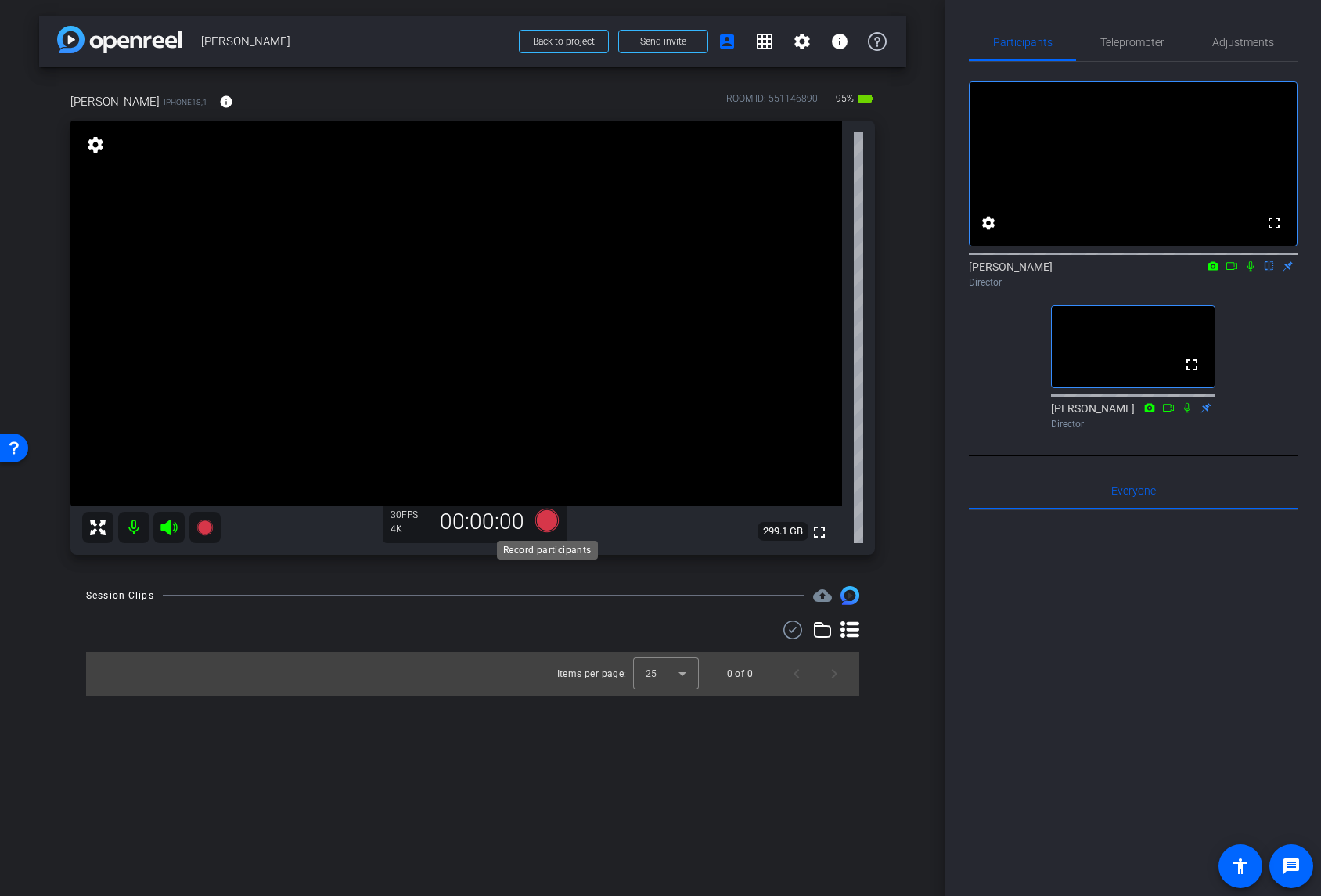
click at [549, 525] on icon at bounding box center [547, 519] width 23 height 23
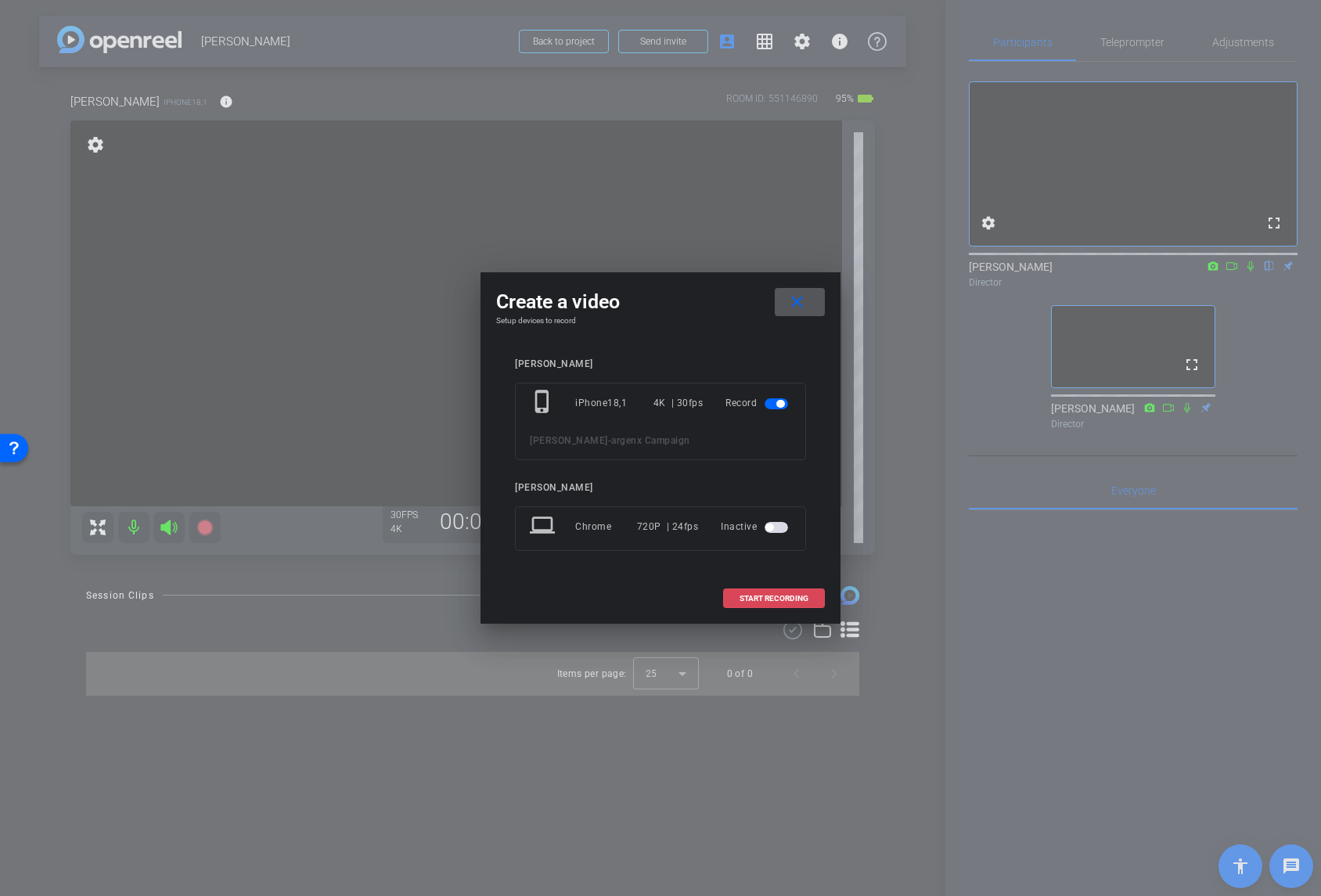
click at [757, 596] on span "START RECORDING" at bounding box center [774, 599] width 69 height 7
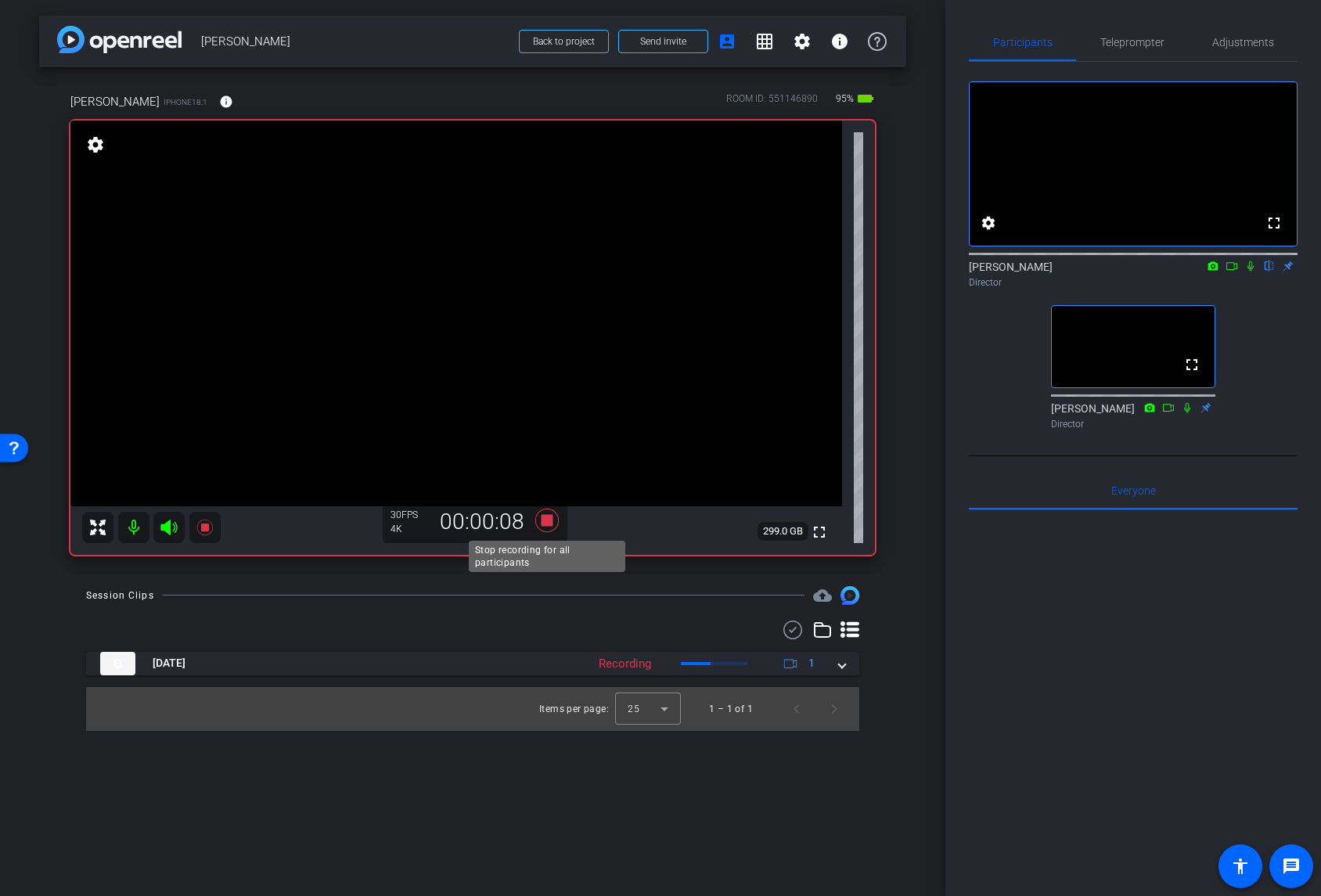
click at [546, 521] on icon at bounding box center [547, 519] width 23 height 23
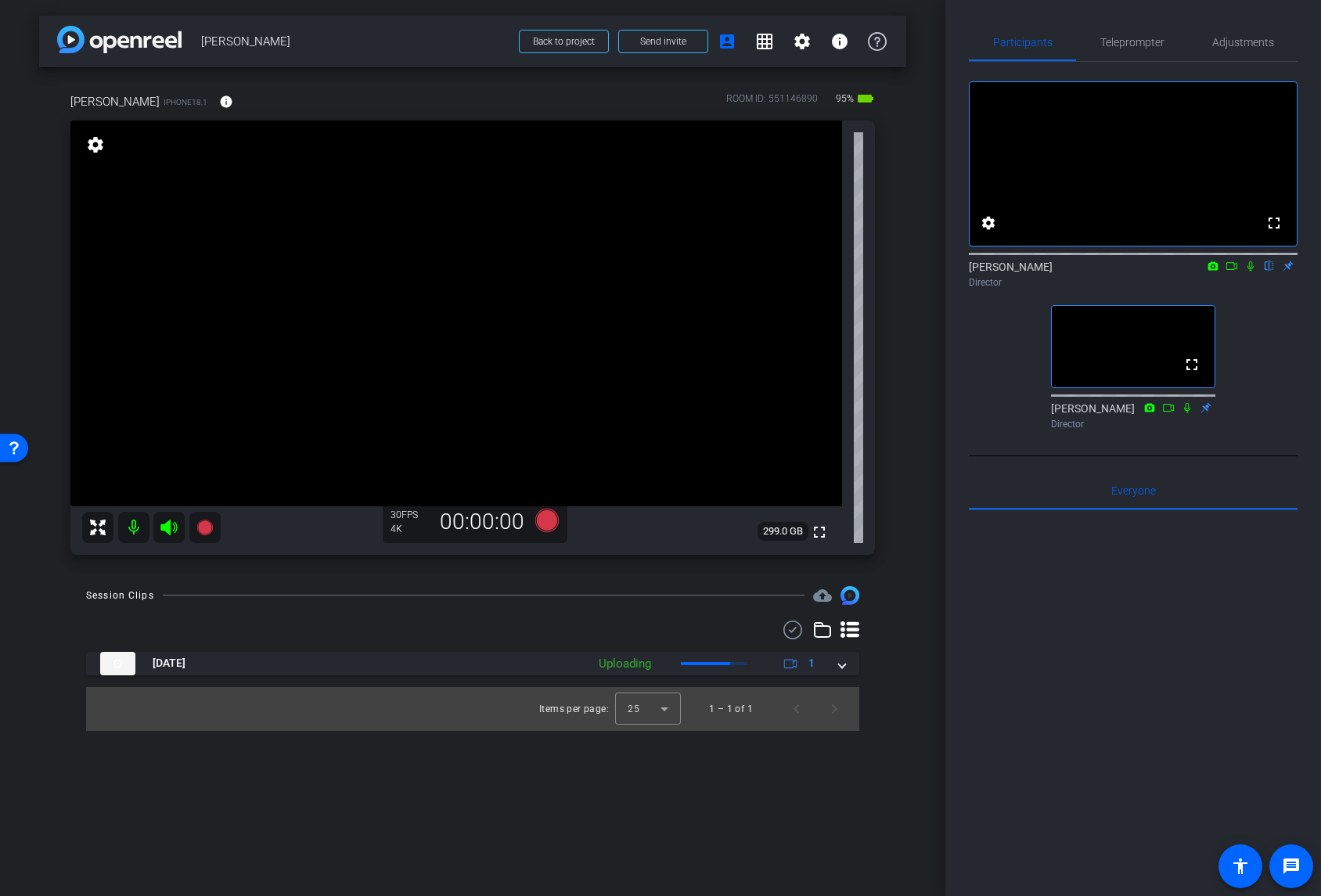
click at [850, 636] on icon at bounding box center [850, 630] width 19 height 17
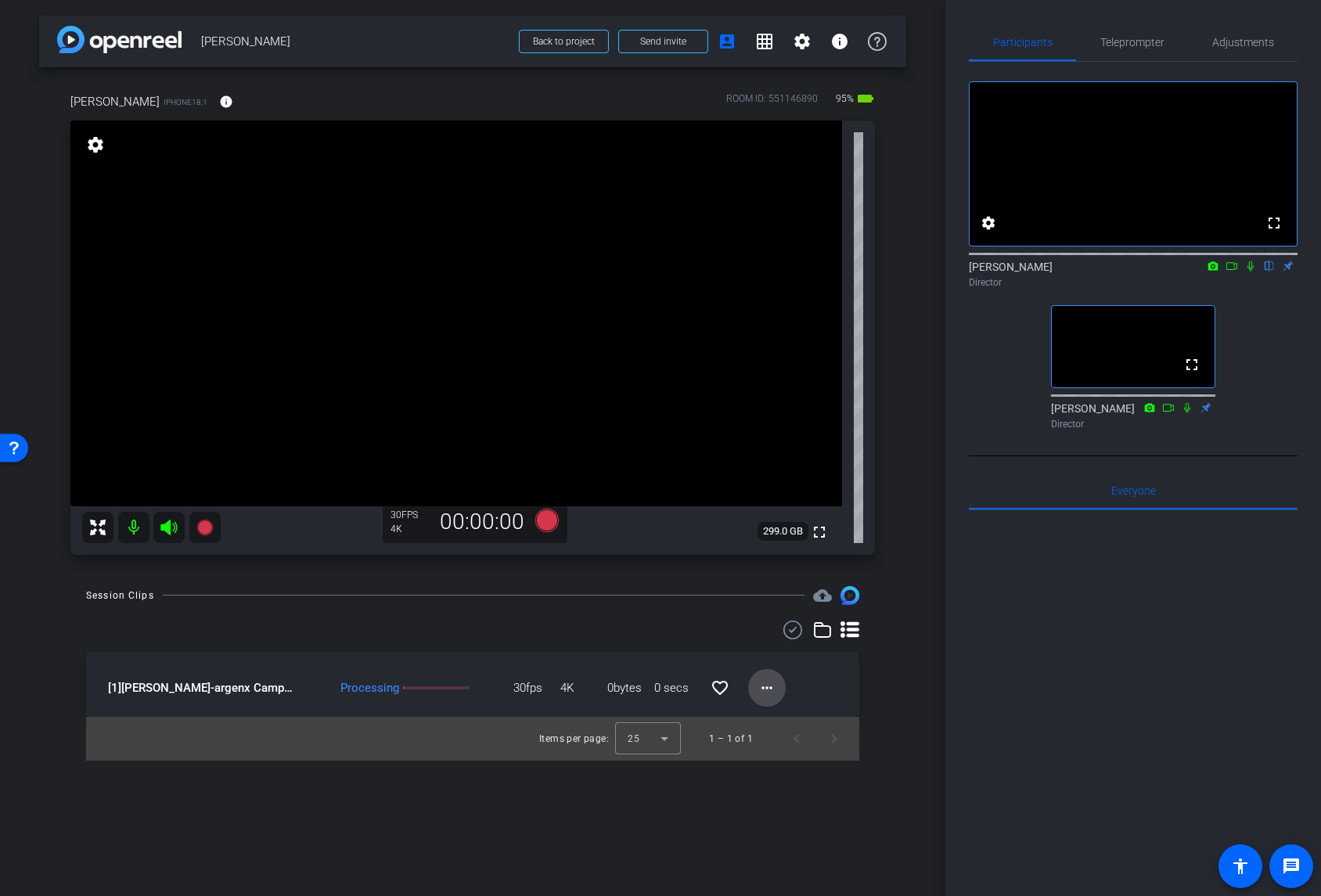
click at [767, 687] on mat-icon "more_horiz" at bounding box center [767, 688] width 19 height 19
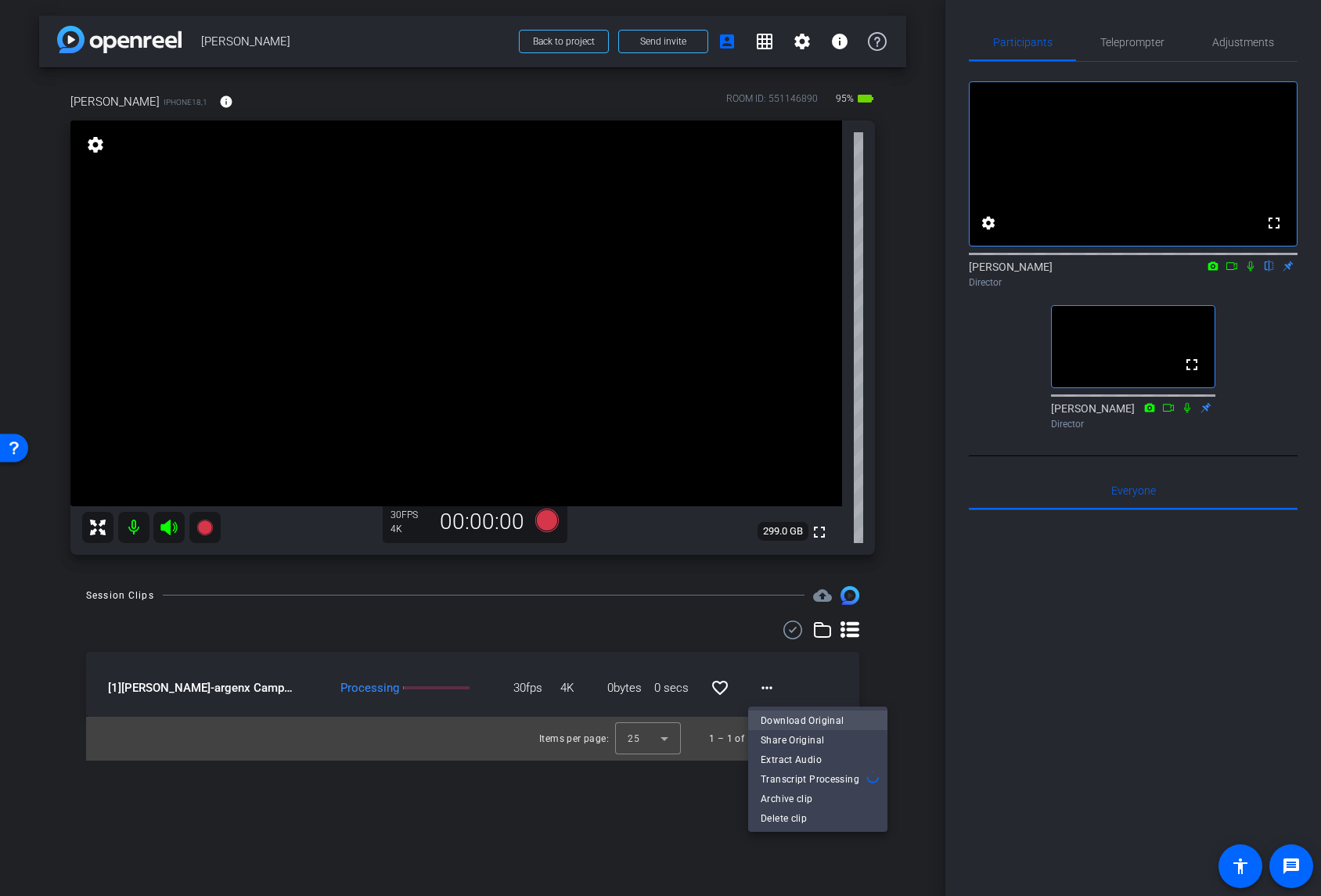
click at [777, 717] on span "Download Original" at bounding box center [818, 721] width 114 height 19
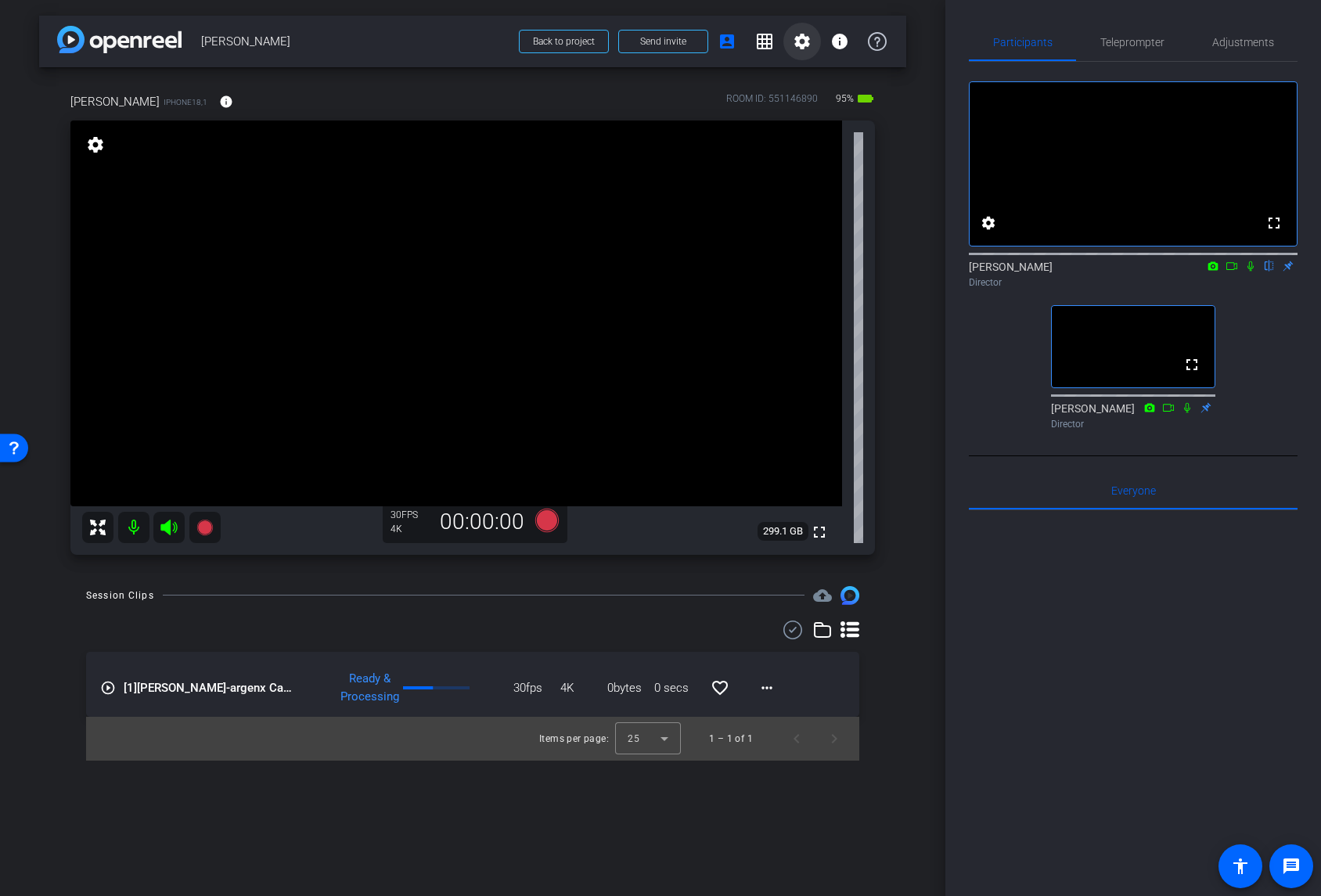
click at [799, 43] on mat-icon "settings" at bounding box center [802, 42] width 19 height 19
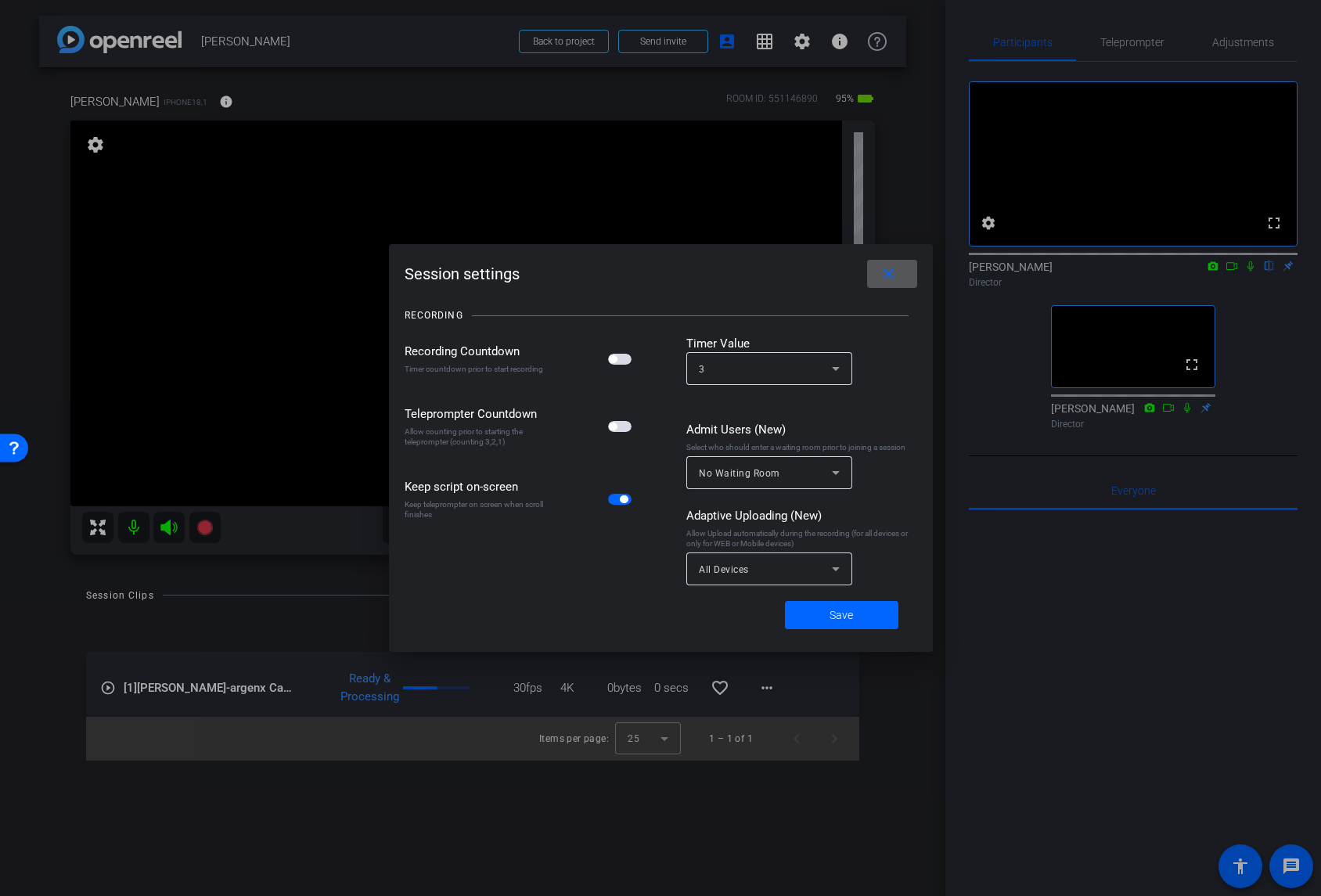
click at [616, 425] on span "button" at bounding box center [613, 426] width 7 height 7
click at [832, 621] on span "Save" at bounding box center [841, 615] width 23 height 17
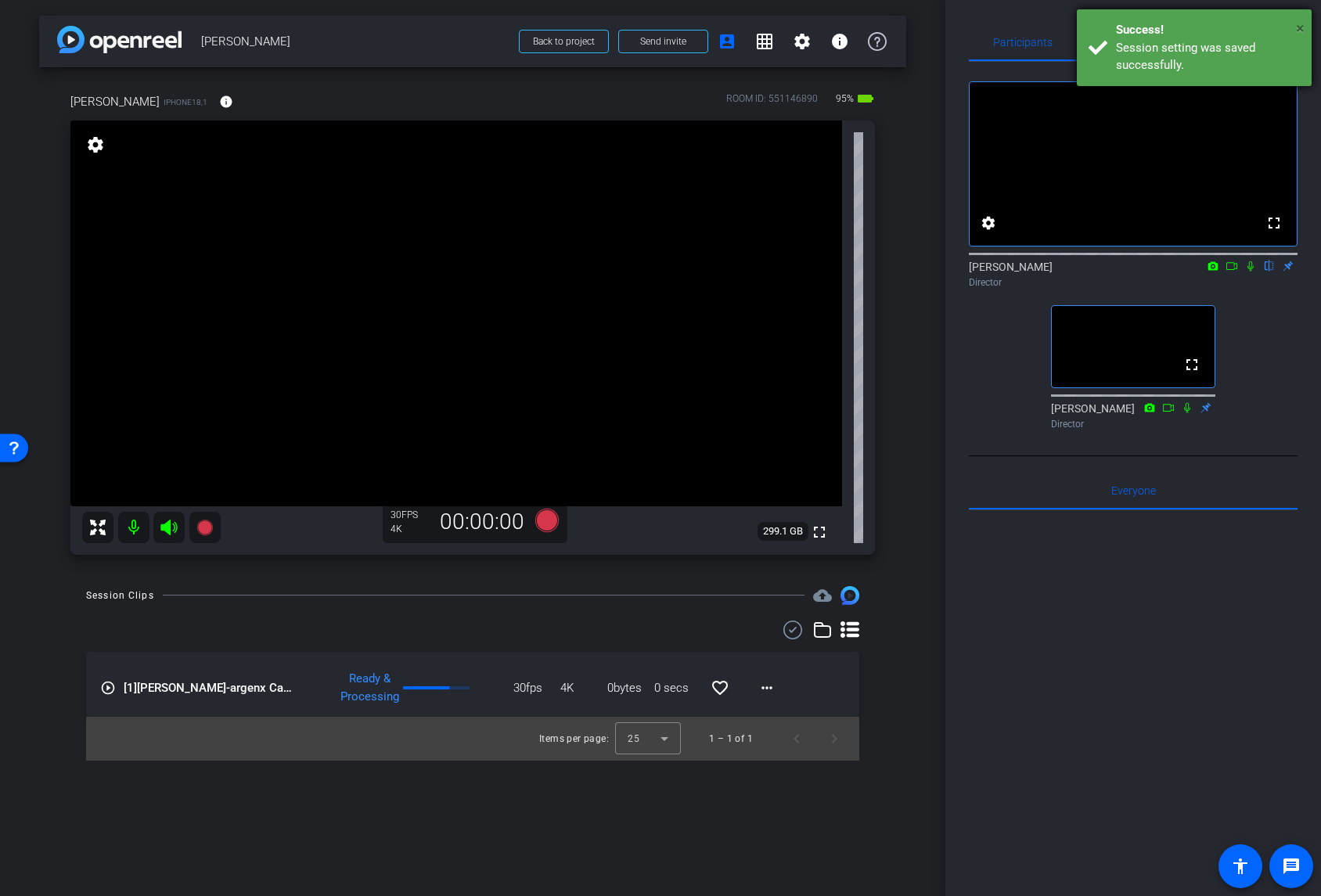
click at [1236, 28] on span "×" at bounding box center [1300, 28] width 8 height 19
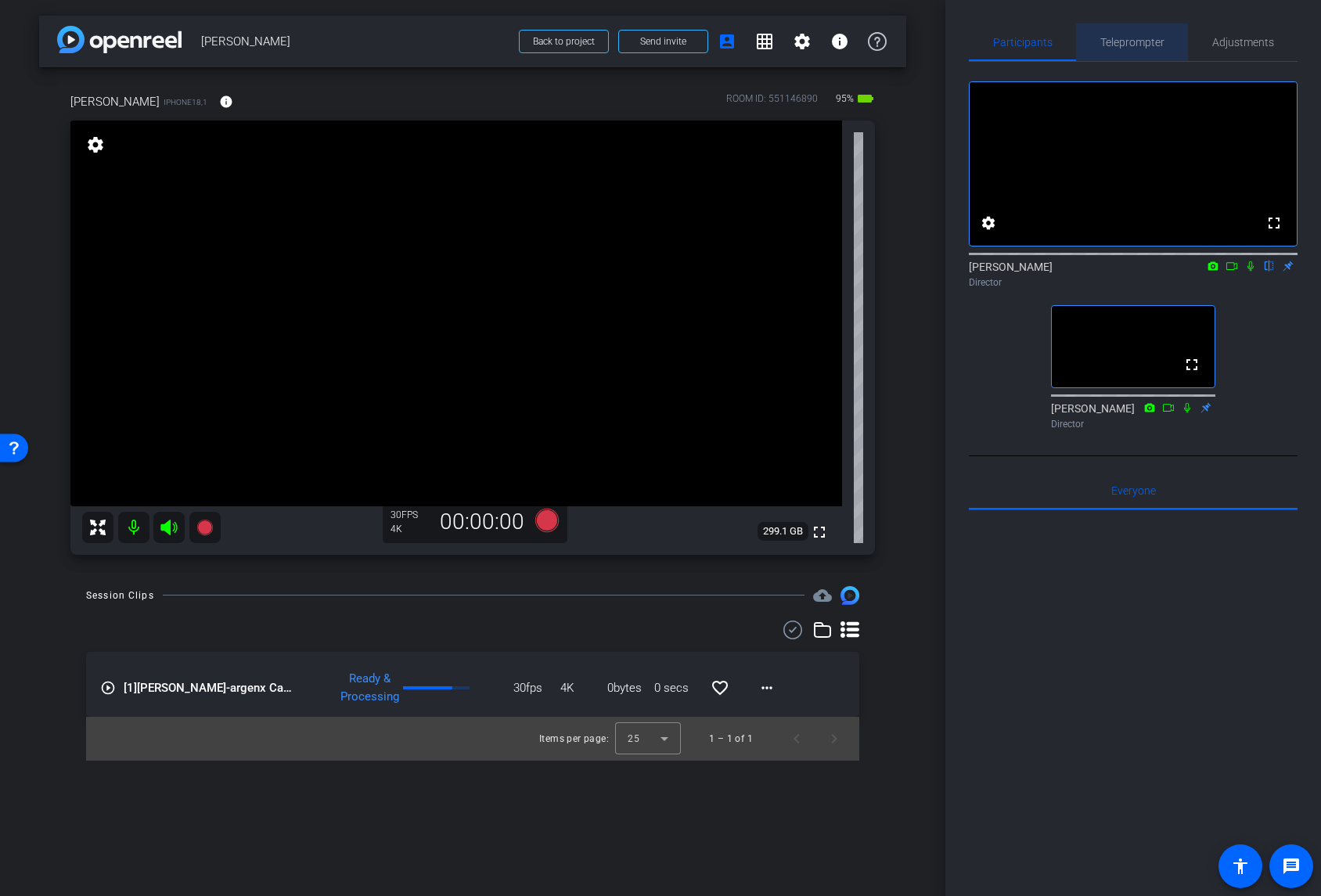
click at [1133, 41] on span "Teleprompter" at bounding box center [1132, 43] width 64 height 11
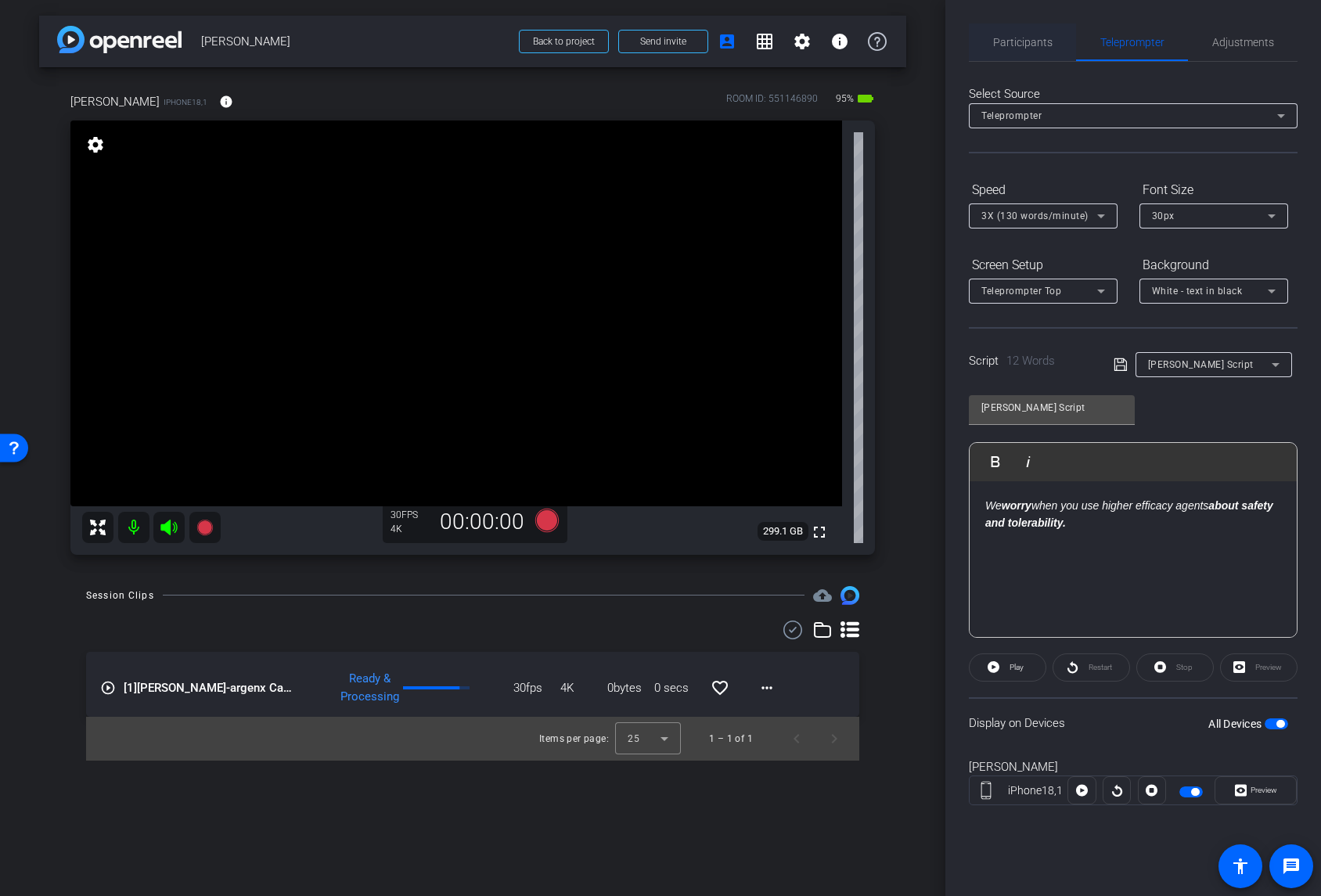
click at [1023, 43] on span "Participants" at bounding box center [1023, 43] width 59 height 11
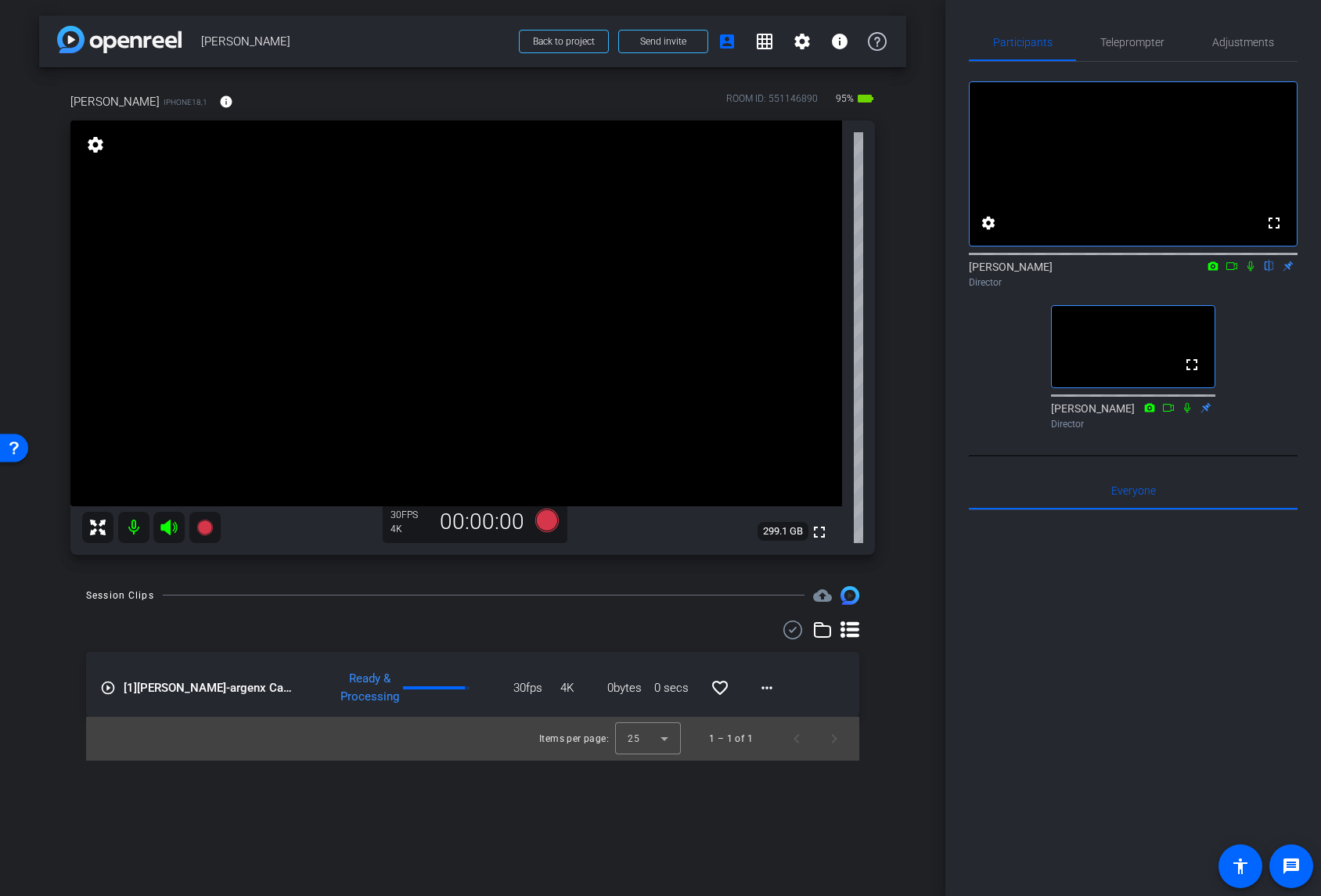
click at [546, 571] on div "arrow_back Dr. Duane Andrews Back to project Send invite account_box grid_on se…" at bounding box center [473, 448] width 946 height 896
click at [546, 524] on icon at bounding box center [547, 519] width 23 height 23
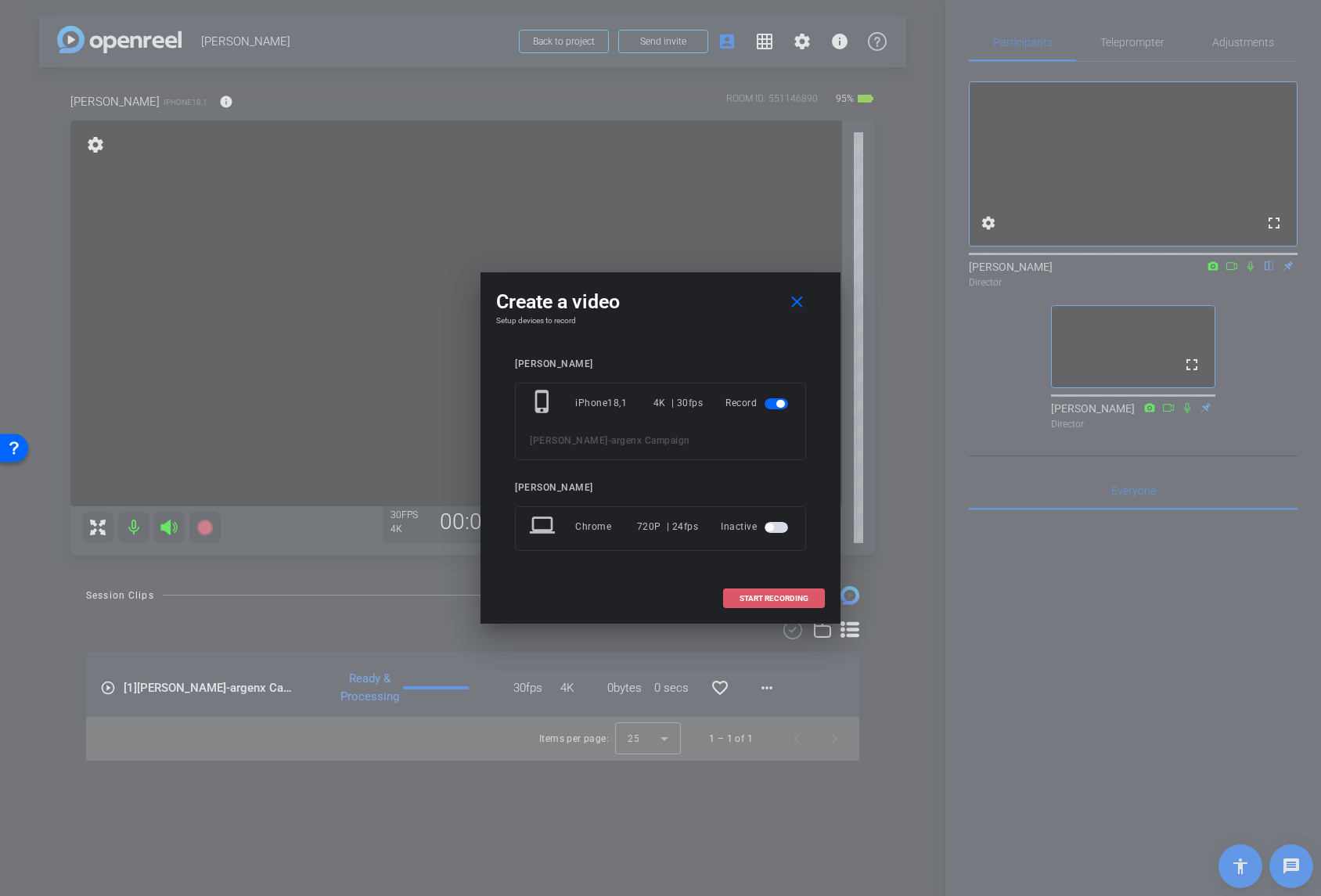
click at [761, 596] on span "START RECORDING" at bounding box center [774, 599] width 69 height 7
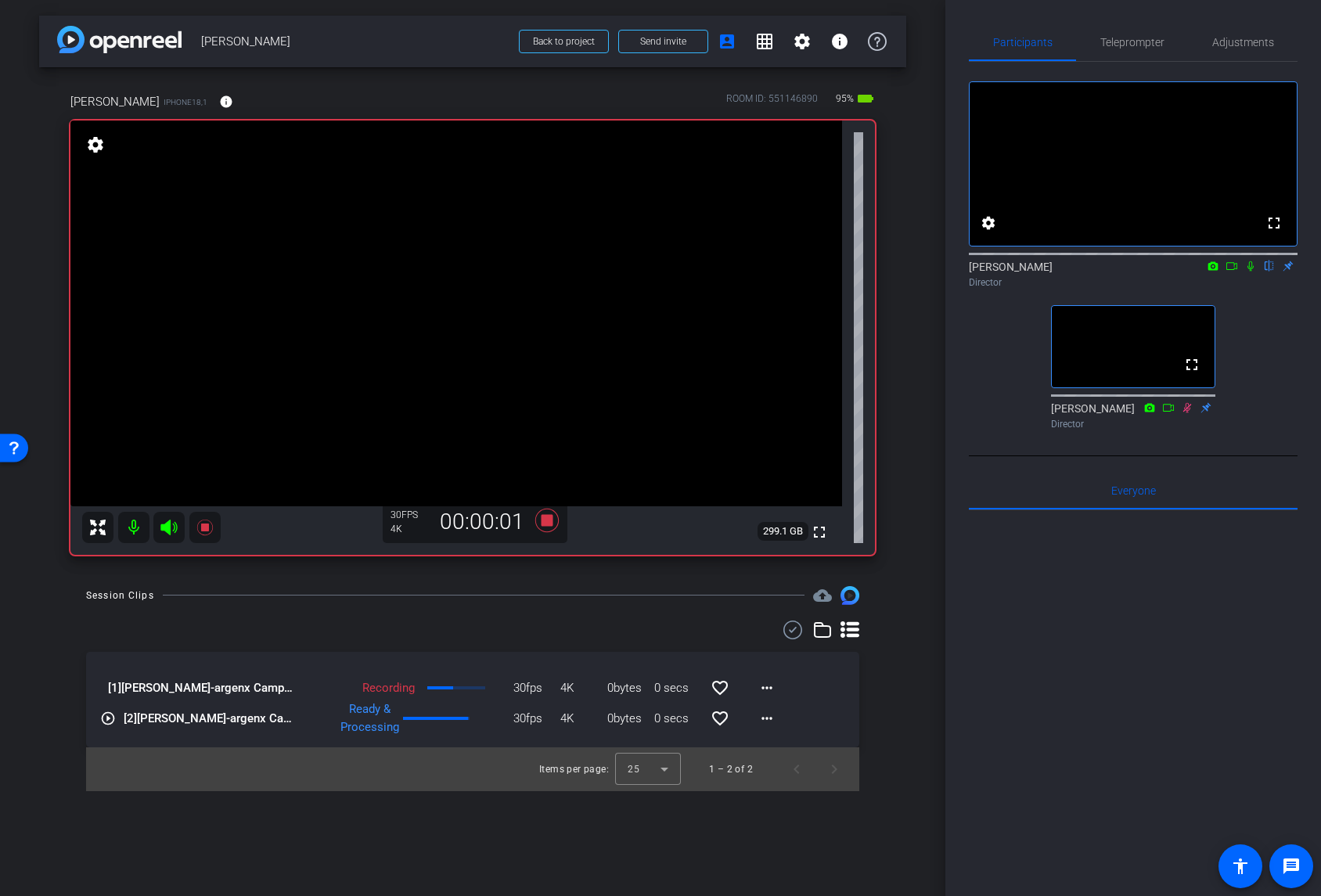
click at [1236, 271] on icon at bounding box center [1251, 266] width 13 height 11
click at [1230, 271] on icon at bounding box center [1232, 266] width 13 height 11
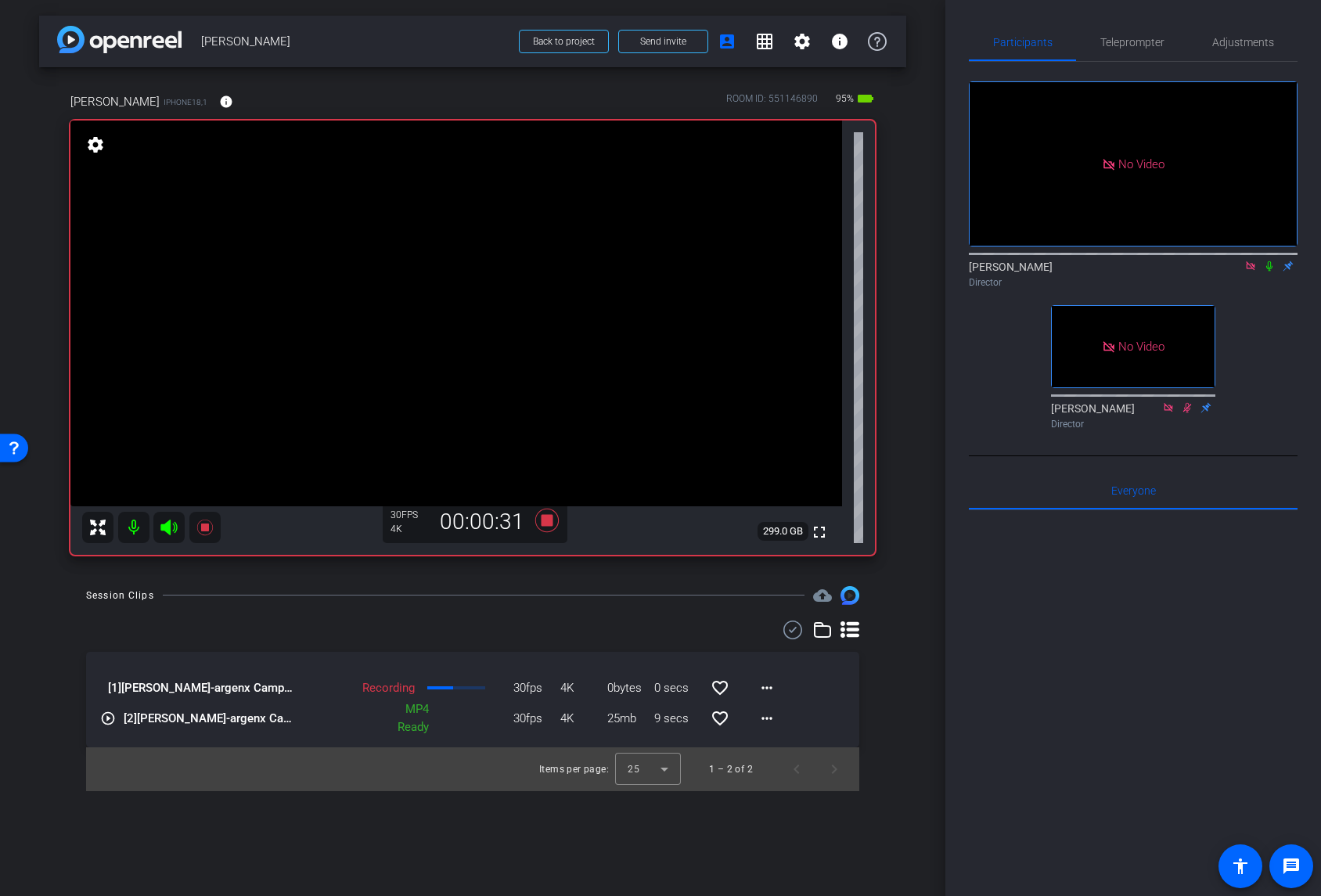
click at [1236, 271] on icon at bounding box center [1270, 266] width 13 height 11
click at [1236, 271] on icon at bounding box center [1269, 266] width 8 height 10
click at [1236, 271] on icon at bounding box center [1270, 266] width 13 height 11
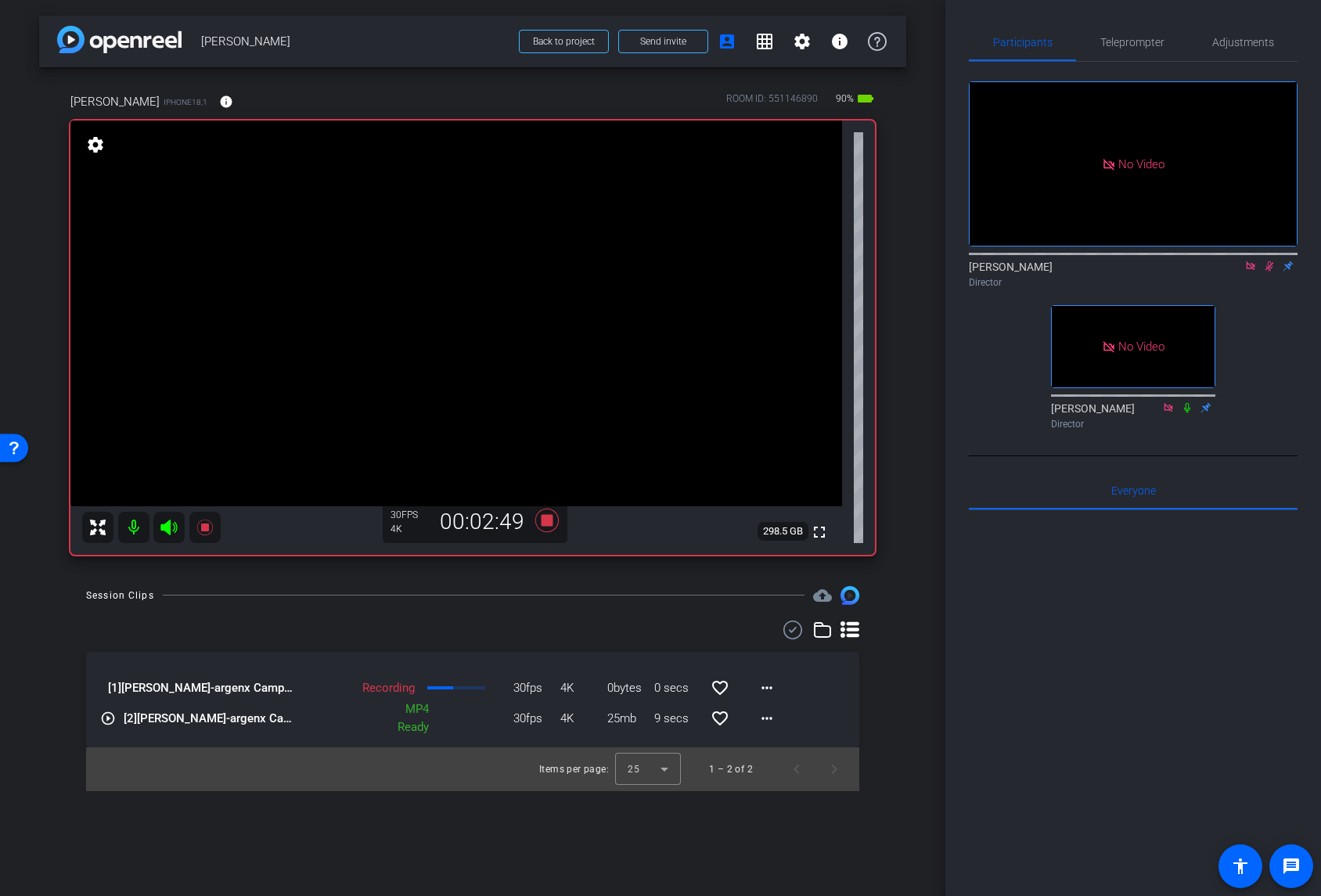
click at [1236, 271] on icon at bounding box center [1269, 266] width 8 height 10
click at [1228, 40] on span "Adjustments" at bounding box center [1243, 43] width 62 height 11
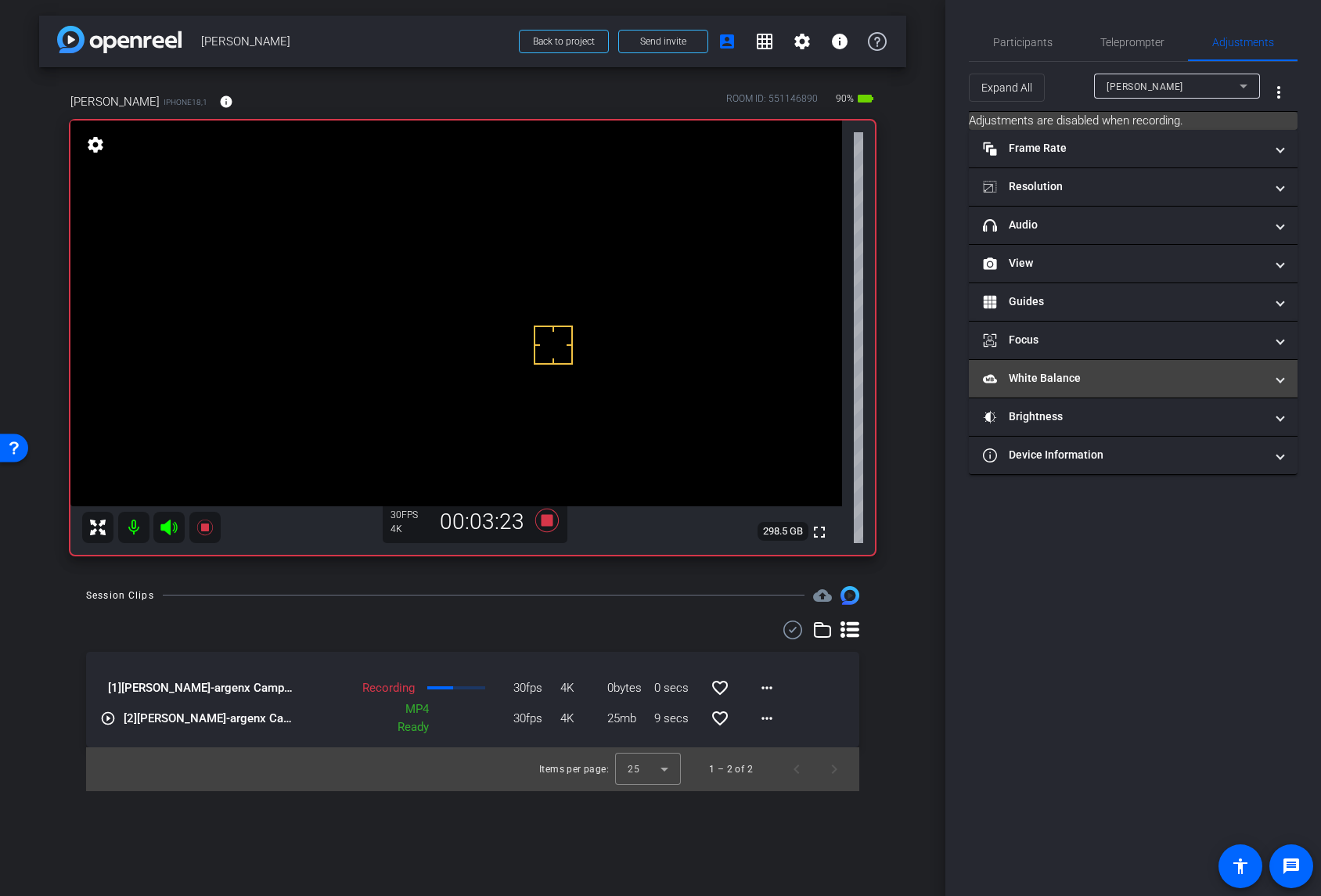
click at [1150, 385] on mat-panel-title "White Balance White Balance" at bounding box center [1124, 378] width 282 height 17
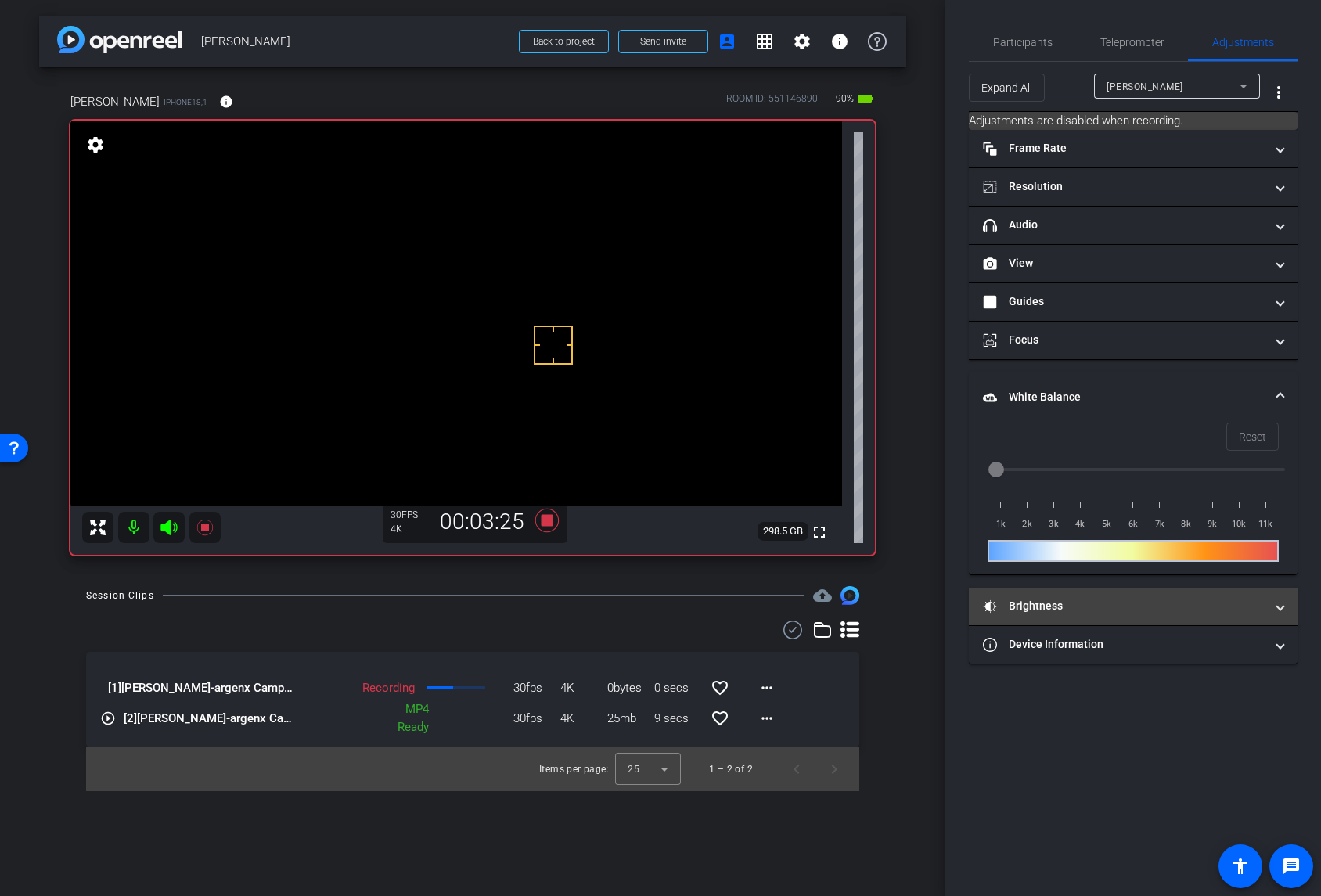
click at [1016, 592] on mat-expansion-panel-header "Brightness" at bounding box center [1133, 606] width 329 height 38
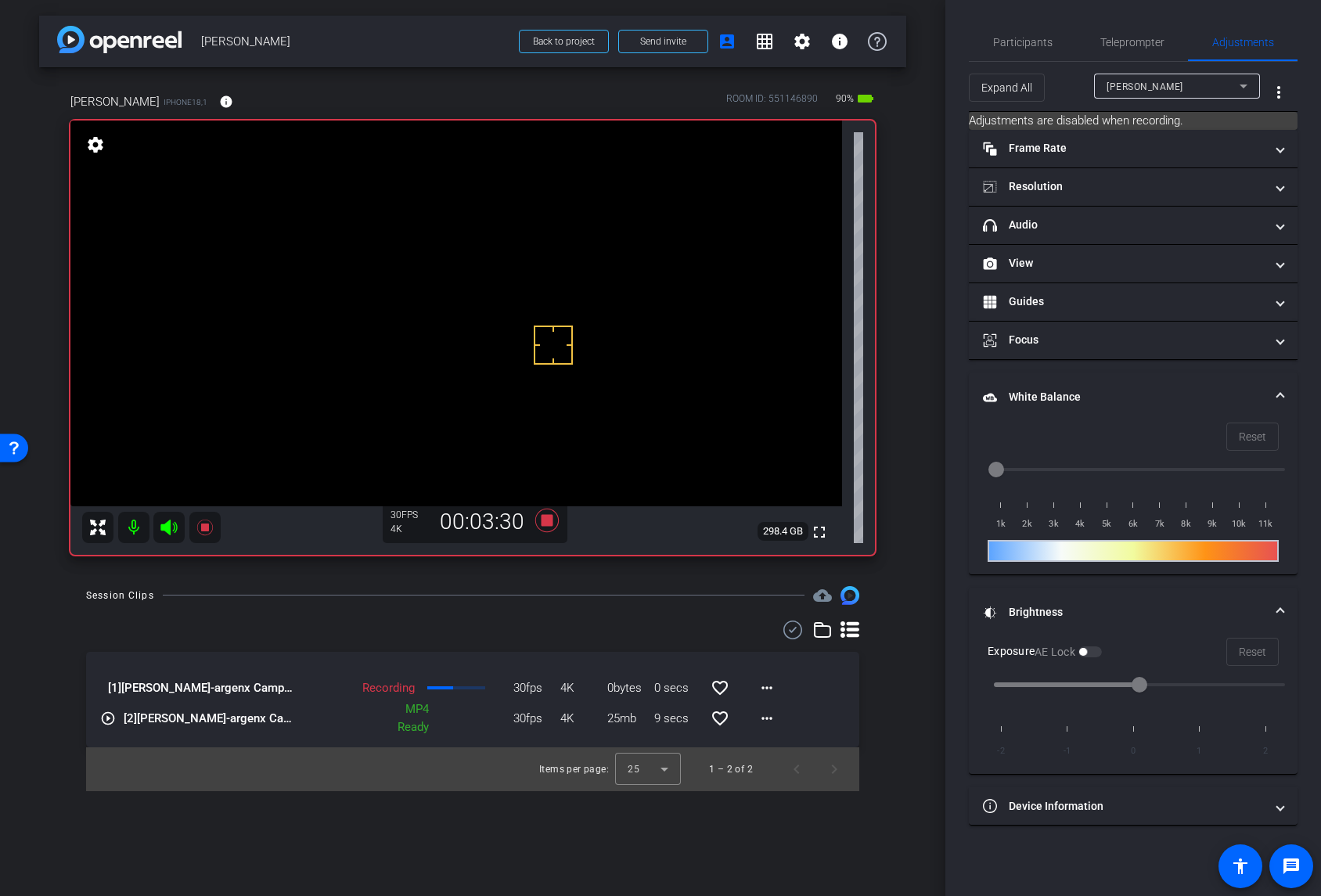
click at [914, 727] on div "arrow_back Dr. Duane Andrews Back to project Send invite account_box grid_on se…" at bounding box center [473, 448] width 946 height 896
click at [513, 596] on div "Session Clips cloud_upload" at bounding box center [473, 596] width 773 height 19
click at [543, 519] on icon at bounding box center [547, 519] width 23 height 23
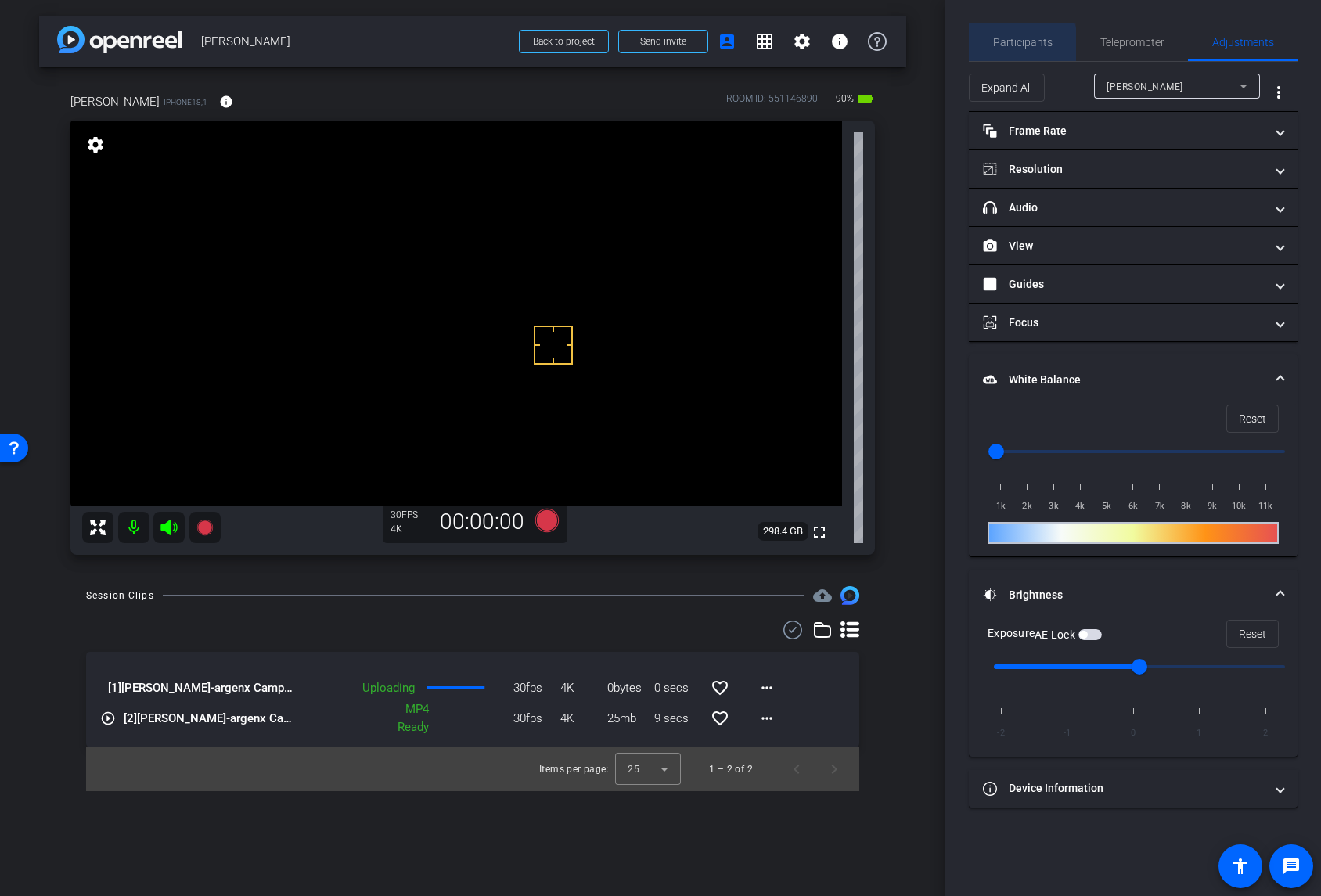
click at [1004, 46] on span "Participants" at bounding box center [1023, 43] width 59 height 11
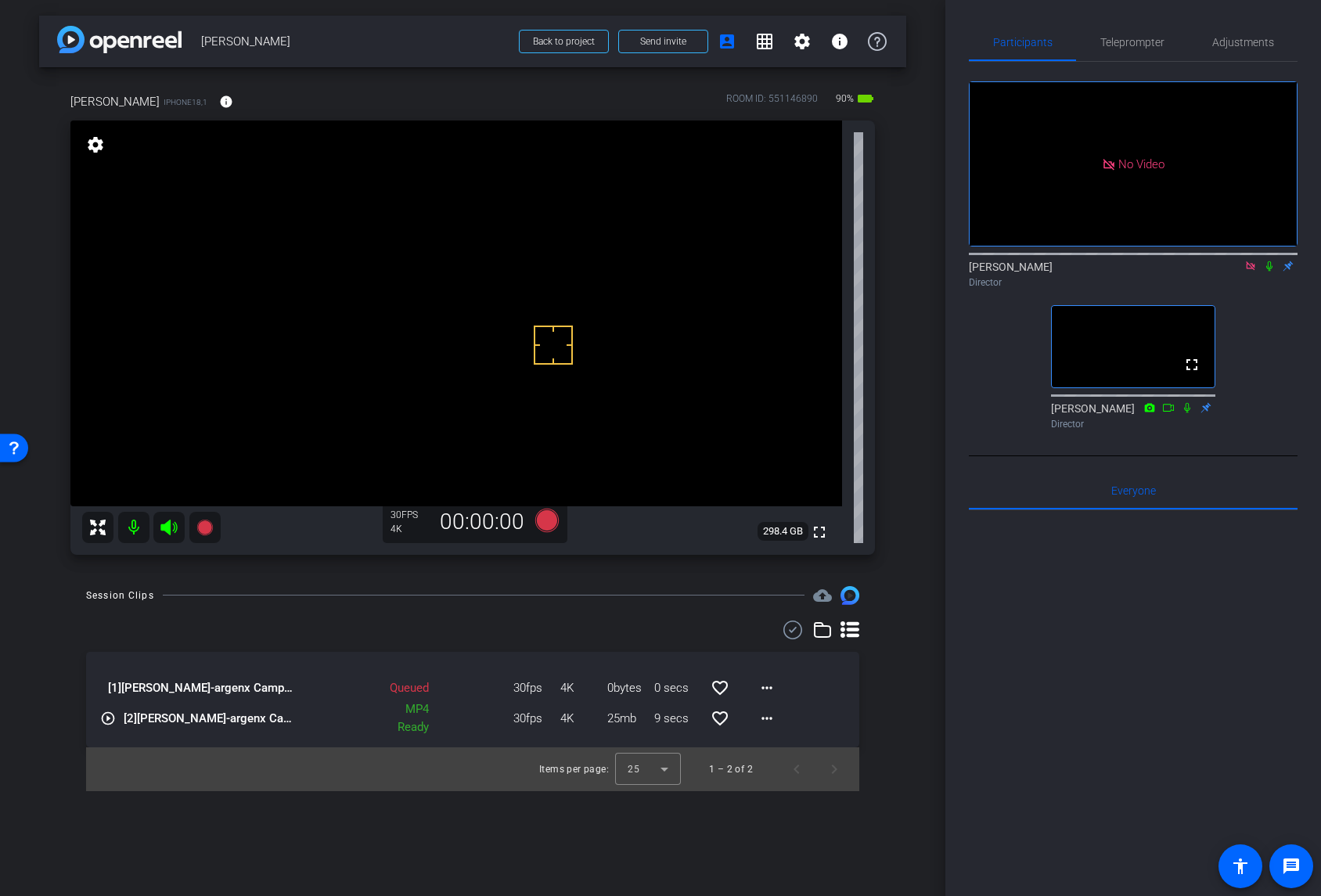
click at [1236, 260] on icon at bounding box center [1251, 266] width 13 height 11
click at [910, 611] on div "arrow_back Dr. Duane Andrews Back to project Send invite account_box grid_on se…" at bounding box center [473, 448] width 946 height 896
click at [907, 612] on div "arrow_back Dr. Duane Andrews Back to project Send invite account_box grid_on se…" at bounding box center [473, 448] width 946 height 896
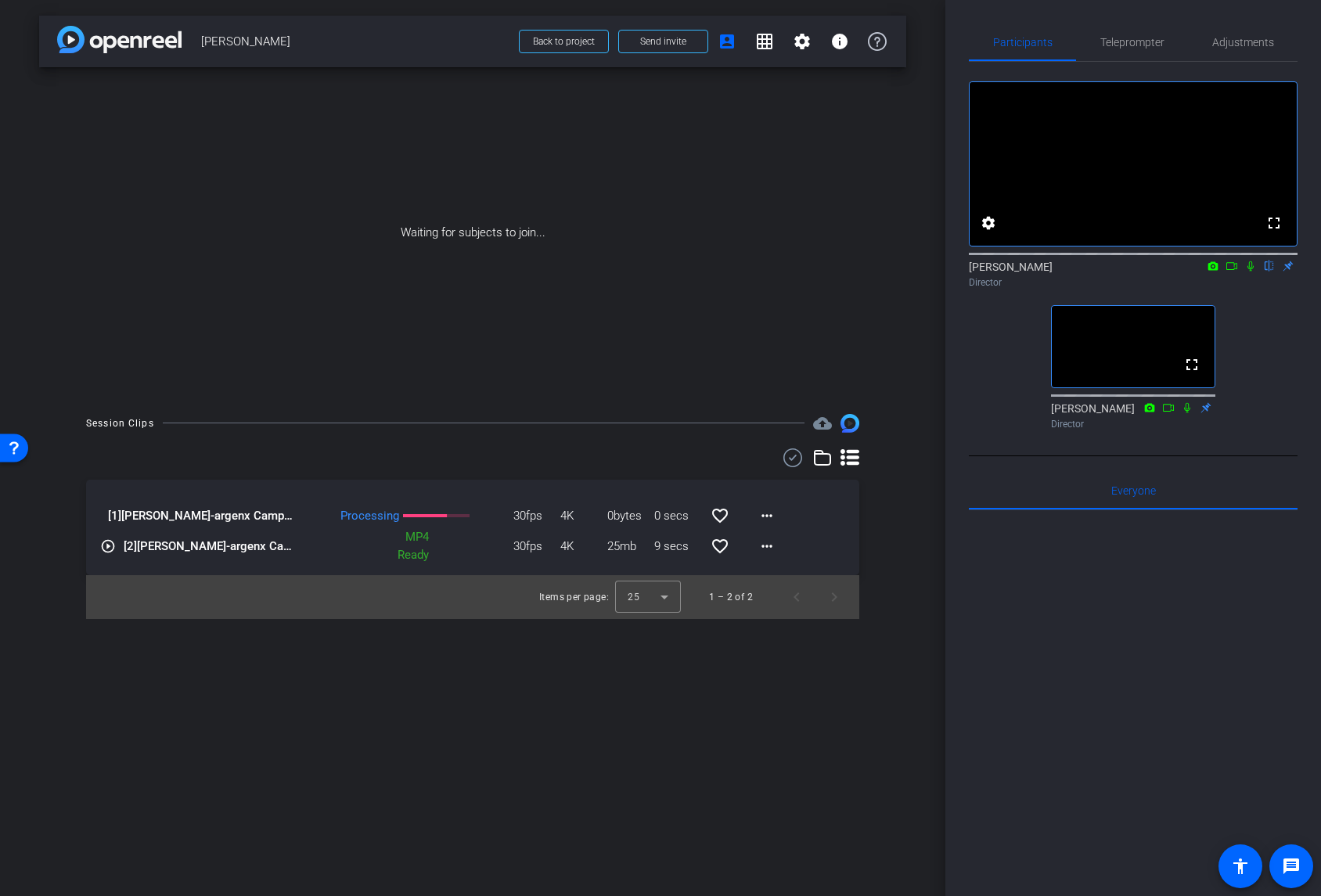
click at [632, 708] on div "arrow_back Dr. Duane Andrews Back to project Send invite account_box grid_on se…" at bounding box center [473, 448] width 946 height 896
click at [1228, 271] on icon at bounding box center [1232, 266] width 13 height 11
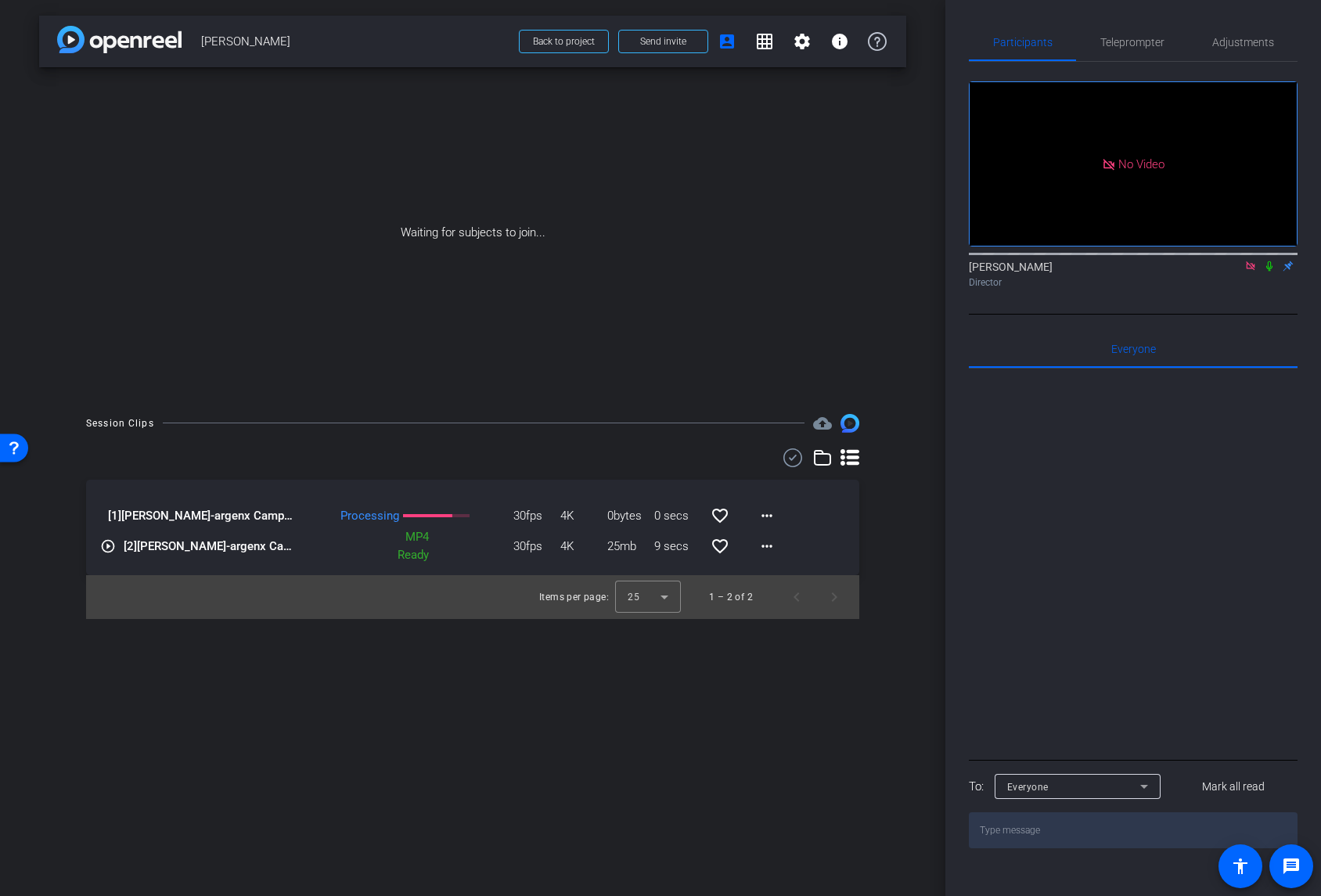
click at [1236, 271] on icon at bounding box center [1270, 266] width 13 height 11
click at [760, 517] on mat-icon "more_horiz" at bounding box center [767, 515] width 19 height 19
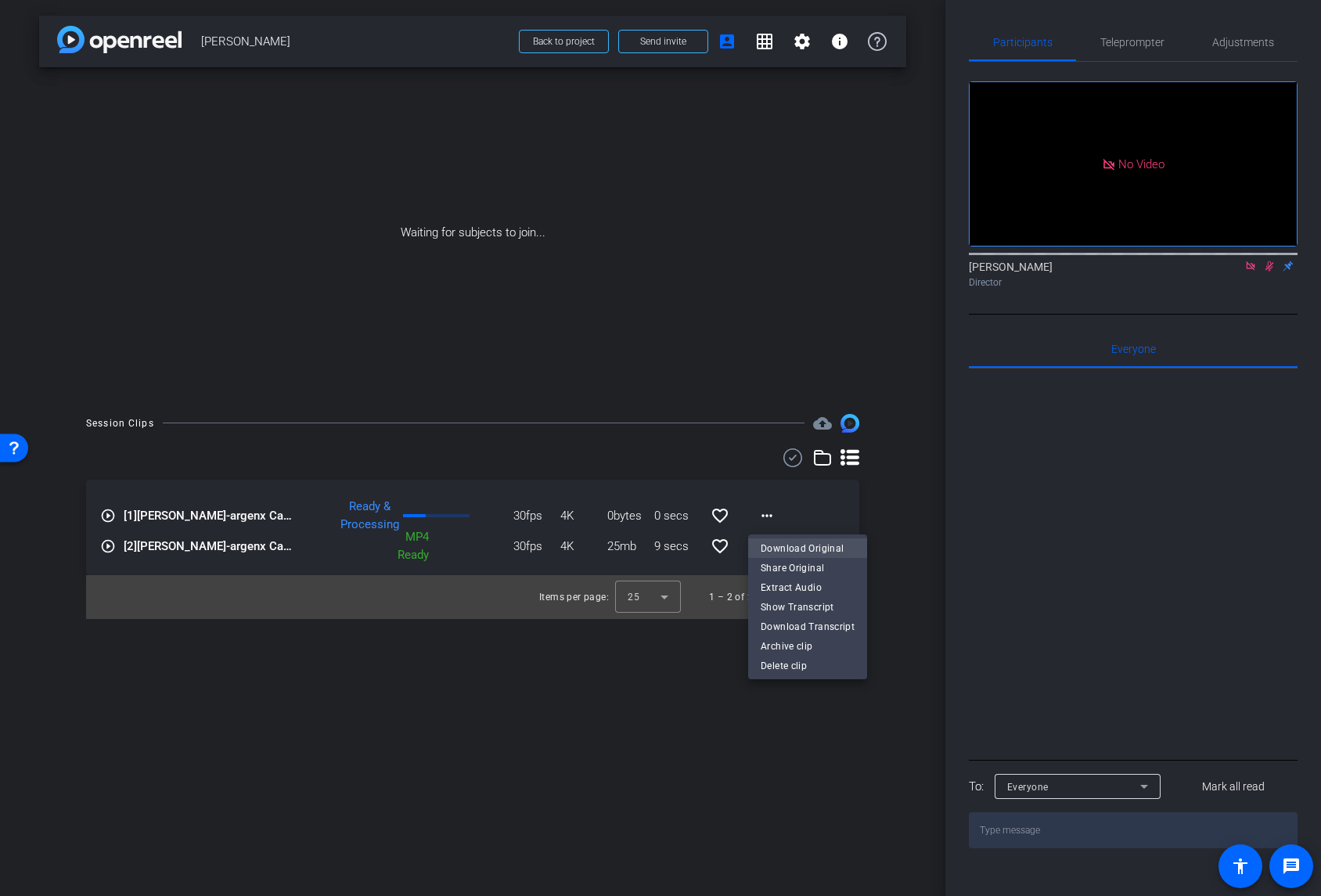
click at [781, 546] on span "Download Original" at bounding box center [807, 549] width 94 height 19
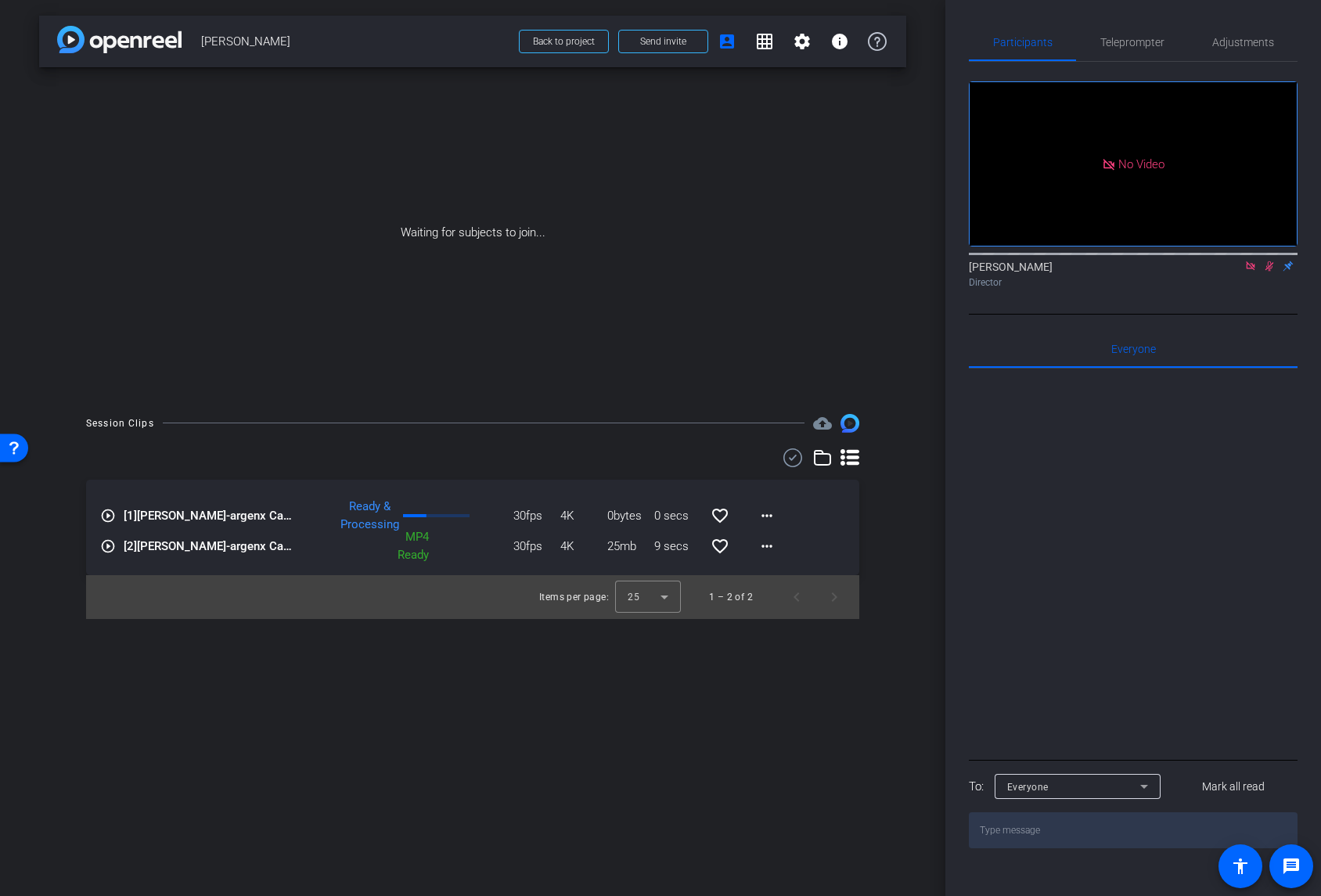
click at [915, 400] on div "arrow_back Dr. Duane Andrews Back to project Send invite account_box grid_on se…" at bounding box center [473, 448] width 946 height 896
click at [547, 49] on span at bounding box center [564, 41] width 88 height 38
